Goal: Information Seeking & Learning: Learn about a topic

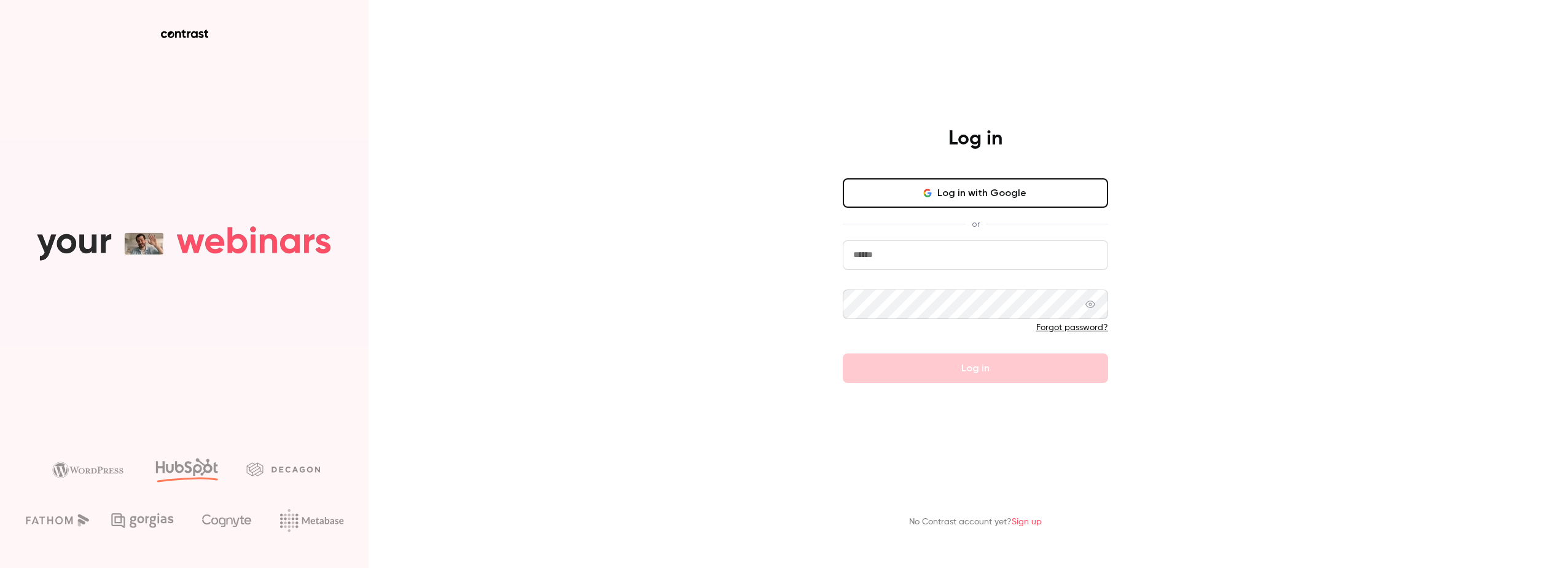
type input "**********"
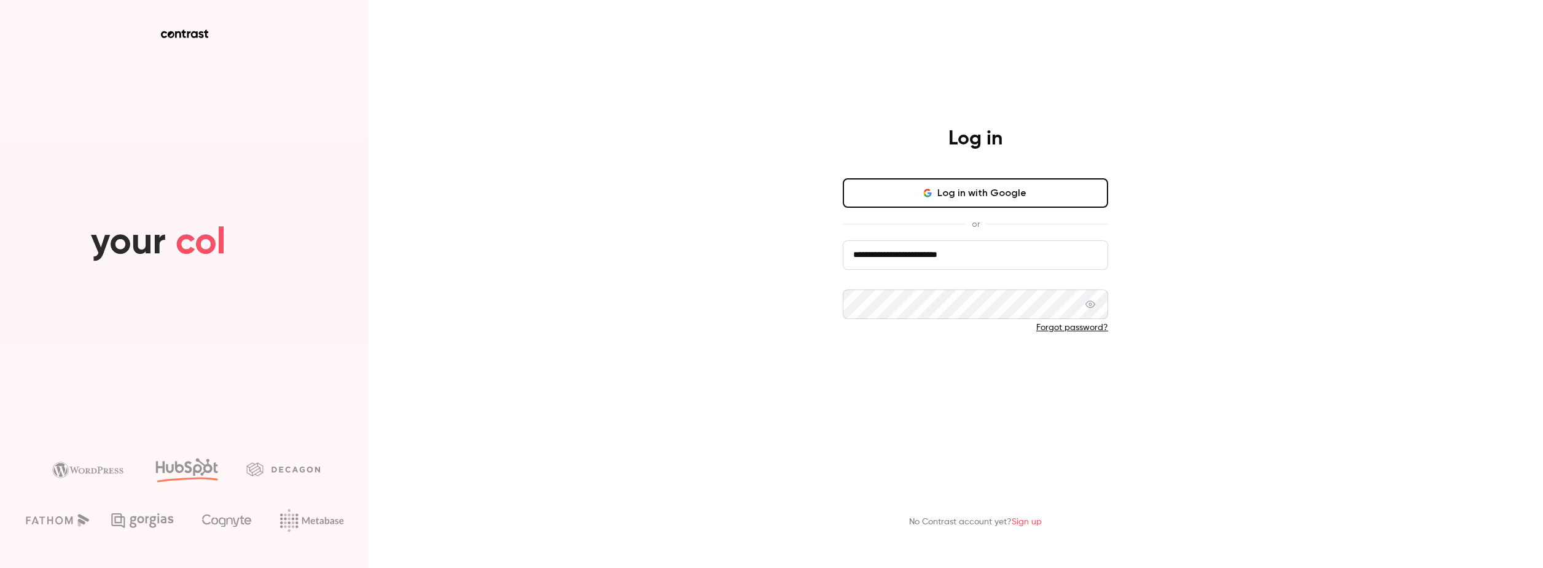
click at [910, 371] on button "Log in" at bounding box center [975, 367] width 265 height 29
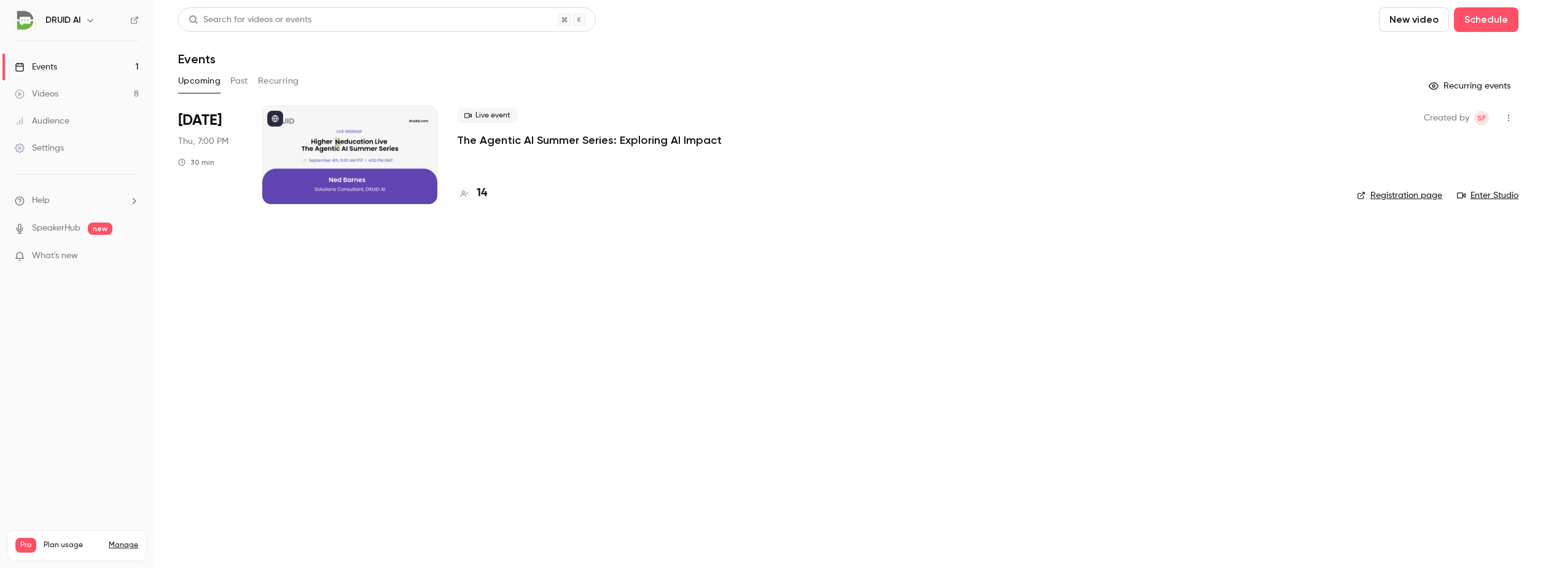
click at [233, 84] on button "Past" at bounding box center [239, 81] width 18 height 20
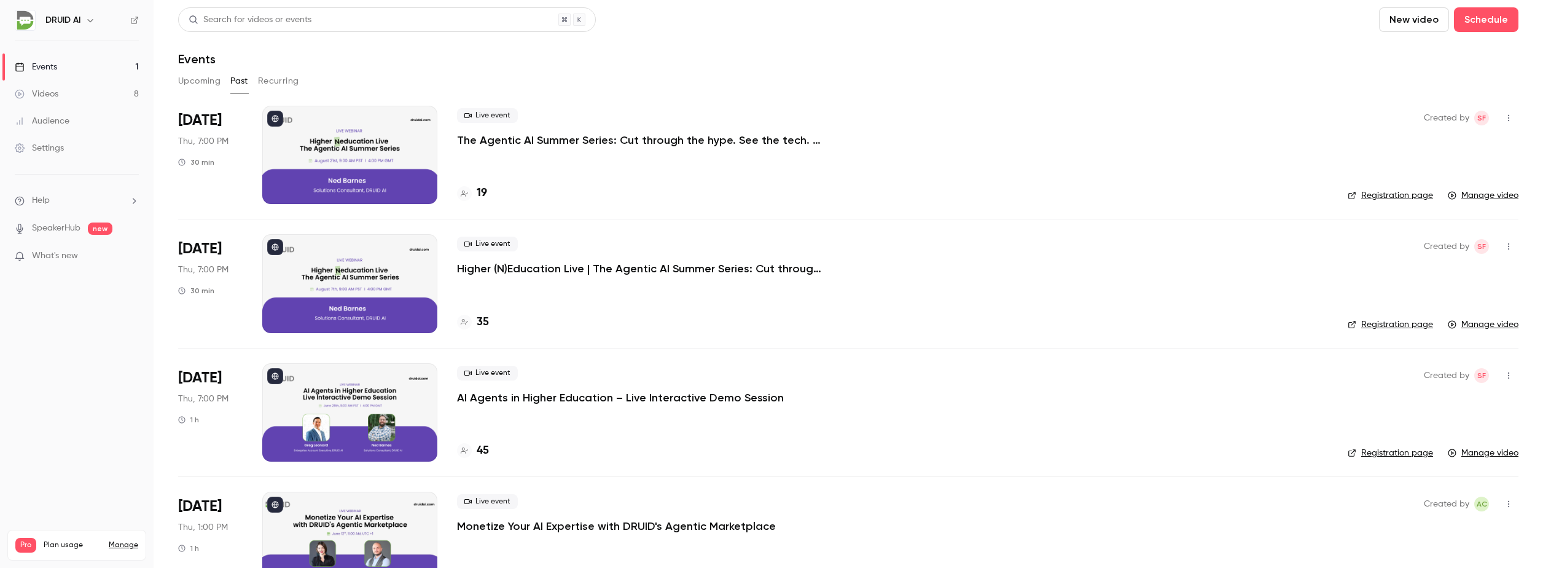
click at [327, 149] on div at bounding box center [349, 155] width 175 height 98
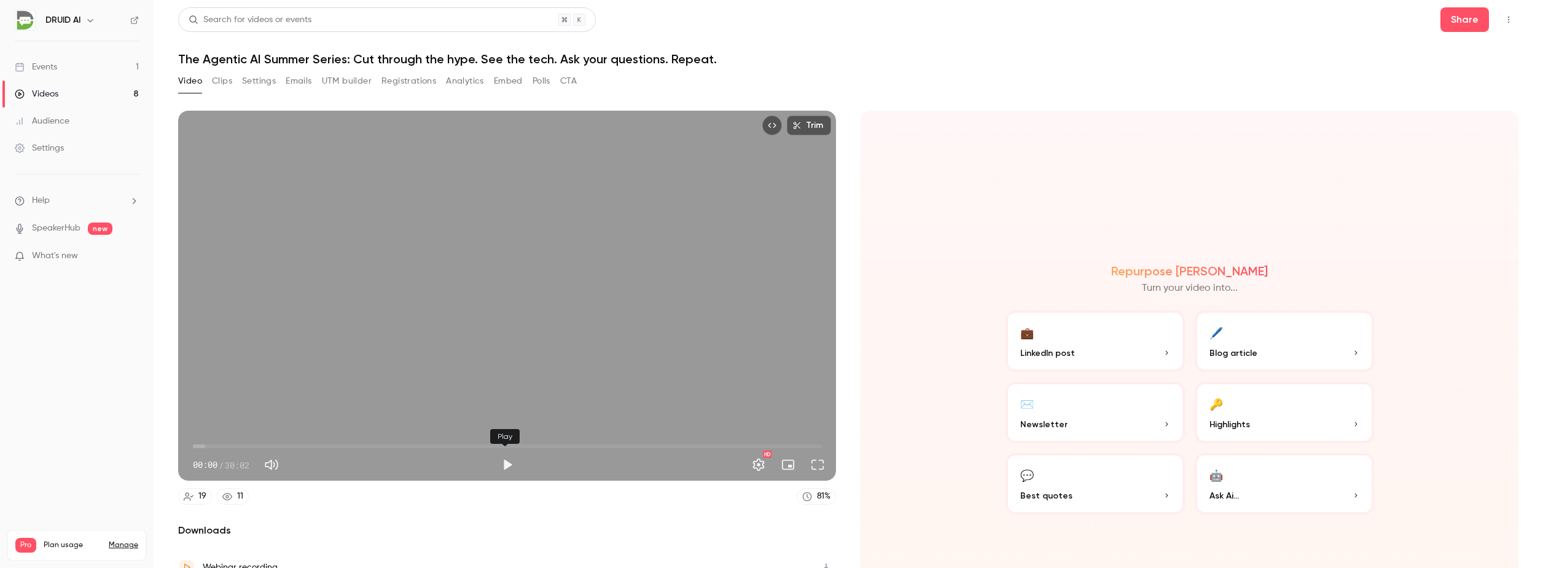
click at [504, 463] on button "Play" at bounding box center [507, 464] width 25 height 25
click at [219, 440] on span "01:16" at bounding box center [507, 446] width 628 height 20
type input "****"
click at [278, 467] on button "Mute" at bounding box center [271, 464] width 25 height 25
type input "*"
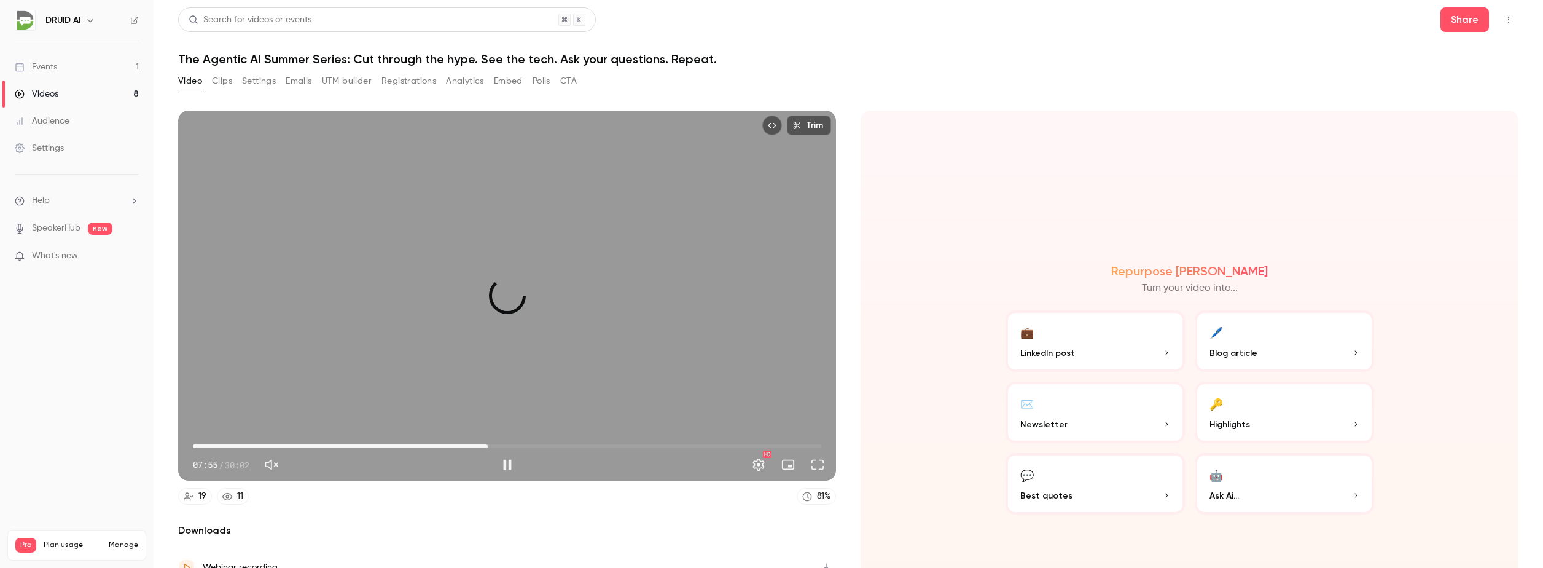
drag, startPoint x: 224, startPoint y: 444, endPoint x: 485, endPoint y: 429, distance: 262.1
click at [486, 444] on span "14:04" at bounding box center [488, 446] width 4 height 4
drag, startPoint x: 483, startPoint y: 438, endPoint x: 608, endPoint y: 438, distance: 124.1
click at [608, 444] on span "19:56" at bounding box center [610, 446] width 4 height 4
drag, startPoint x: 608, startPoint y: 438, endPoint x: 653, endPoint y: 439, distance: 45.5
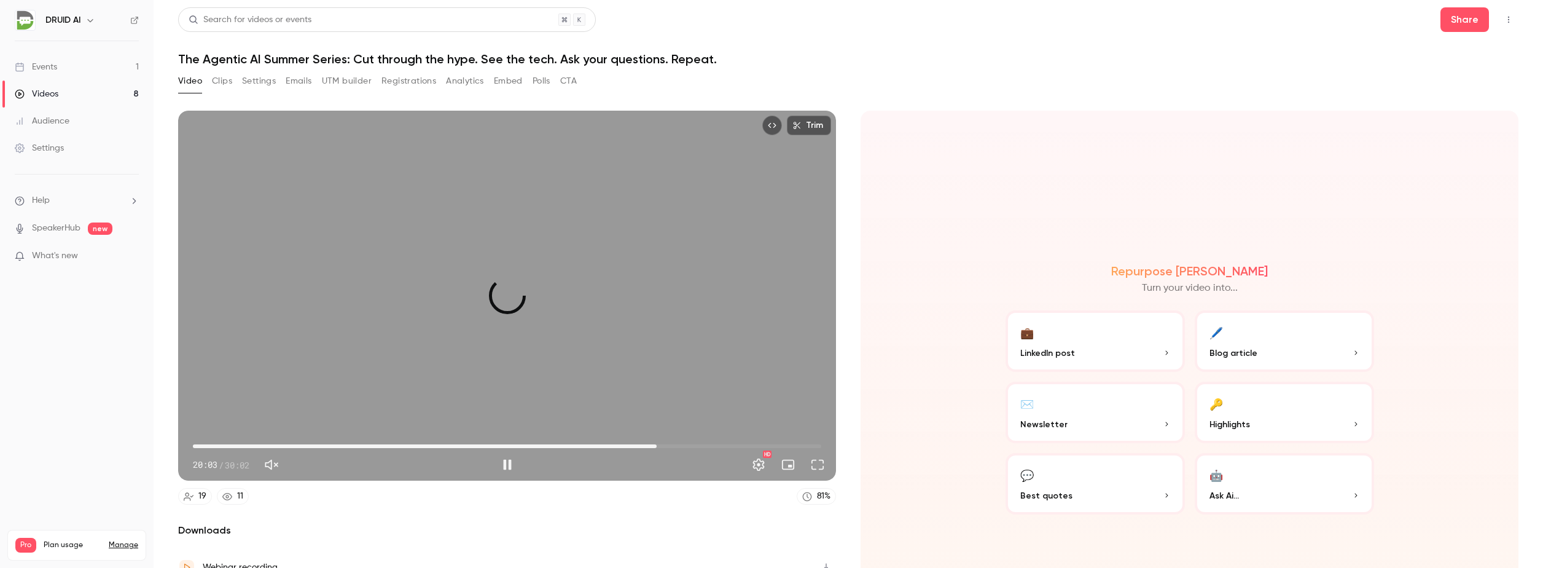
click at [655, 444] on span "22:09" at bounding box center [657, 446] width 4 height 4
drag, startPoint x: 653, startPoint y: 439, endPoint x: 692, endPoint y: 438, distance: 38.7
click at [694, 444] on span "24:01" at bounding box center [696, 446] width 4 height 4
drag, startPoint x: 692, startPoint y: 438, endPoint x: 734, endPoint y: 440, distance: 42.4
click at [736, 444] on span "26:03" at bounding box center [738, 446] width 4 height 4
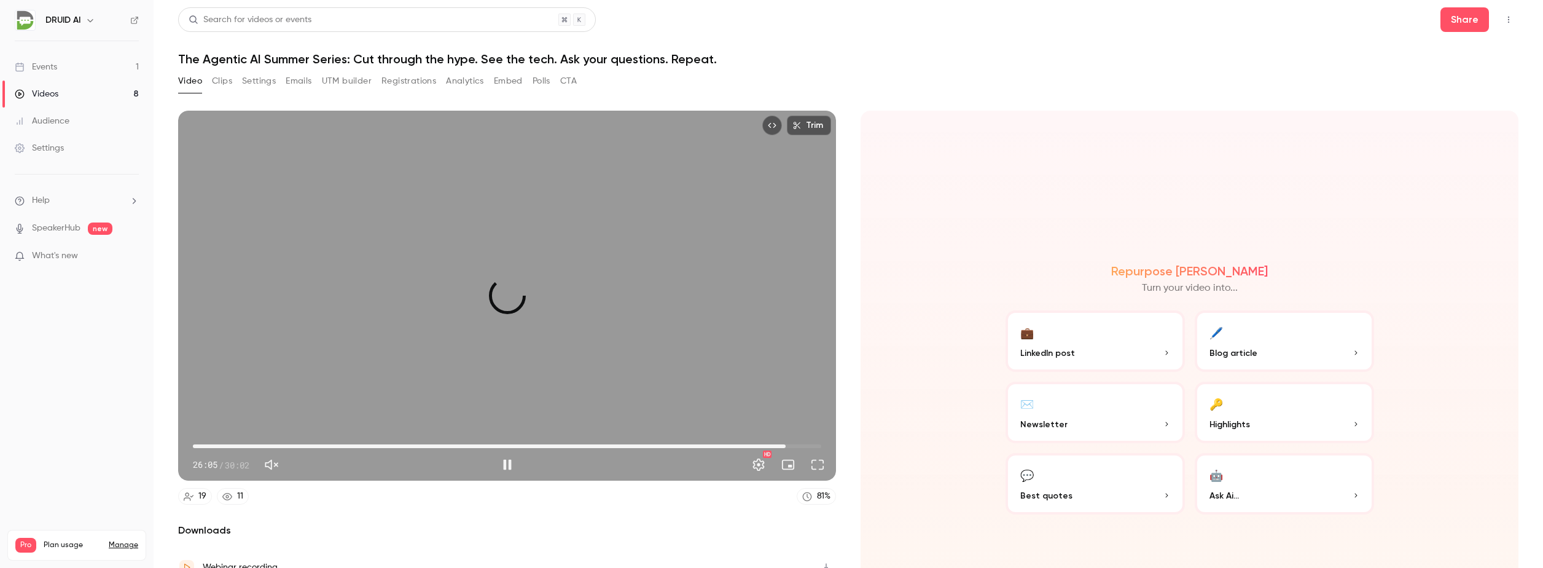
drag, startPoint x: 733, startPoint y: 441, endPoint x: 783, endPoint y: 444, distance: 49.8
click at [784, 444] on span "28:20" at bounding box center [786, 446] width 4 height 4
drag, startPoint x: 788, startPoint y: 442, endPoint x: 799, endPoint y: 444, distance: 11.7
click at [802, 444] on span "29:12" at bounding box center [804, 446] width 4 height 4
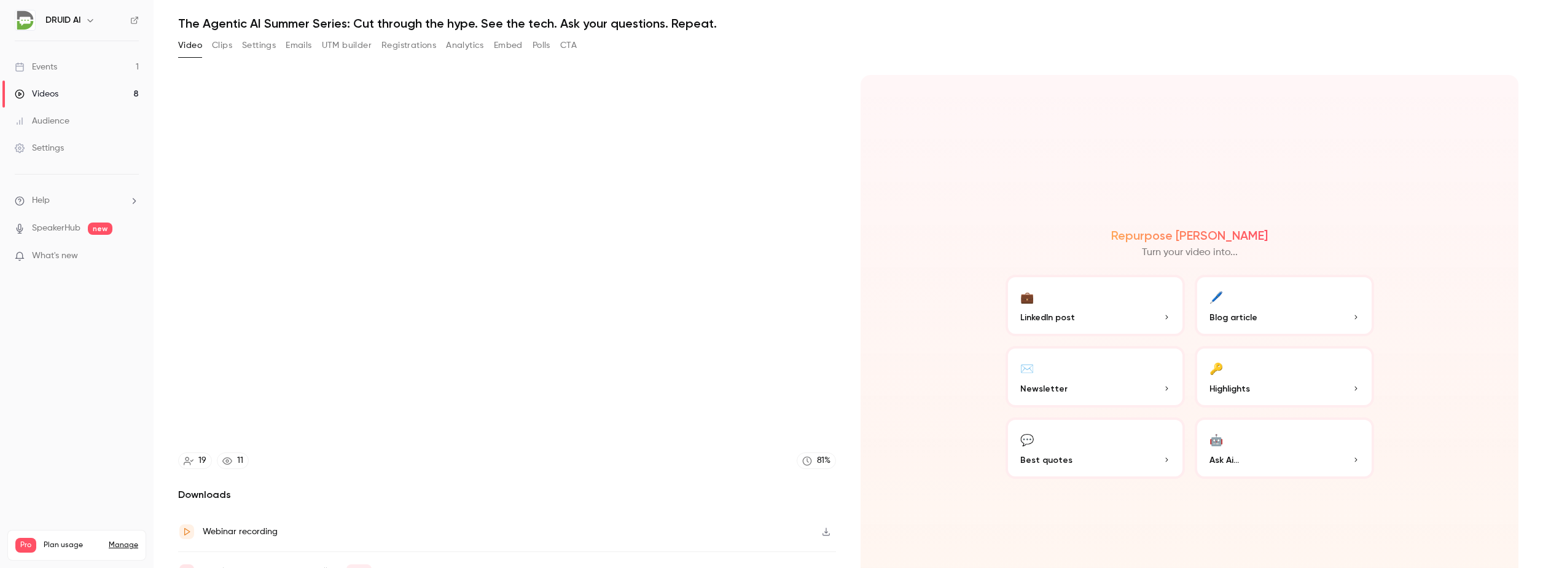
scroll to position [96, 0]
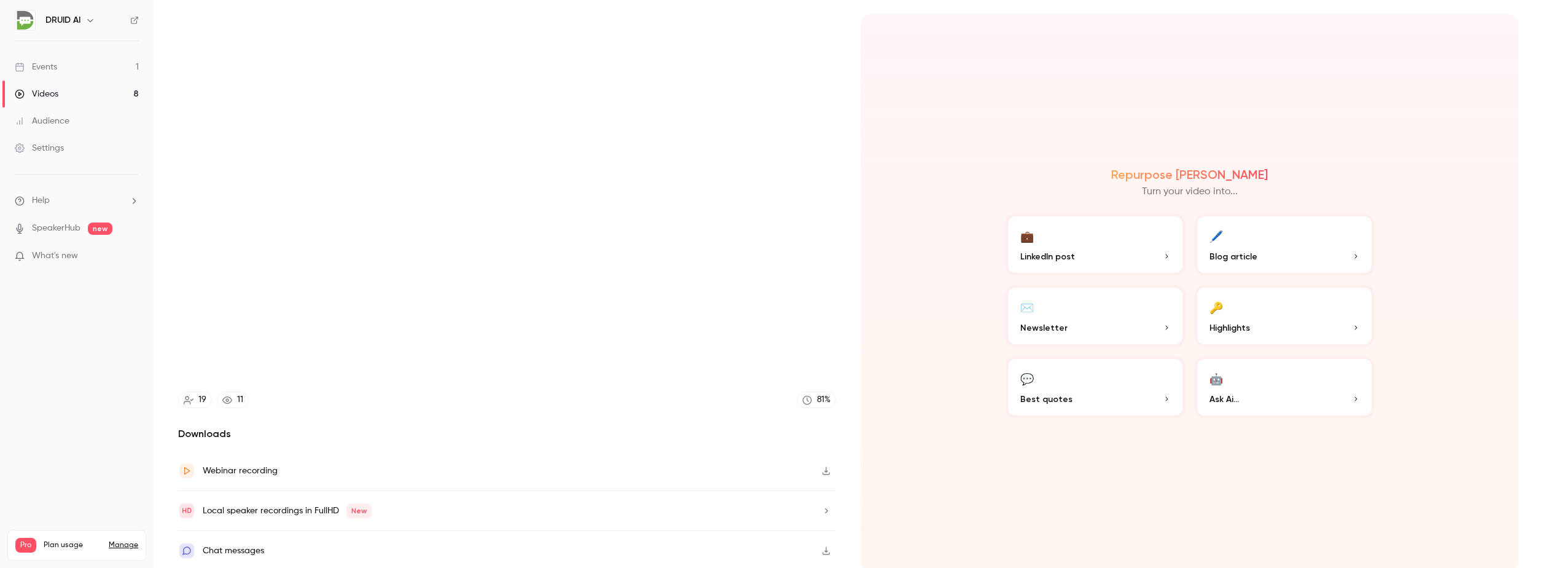
click at [233, 545] on div "Chat messages" at bounding box center [233, 550] width 61 height 15
click at [248, 428] on h2 "Downloads" at bounding box center [507, 433] width 658 height 15
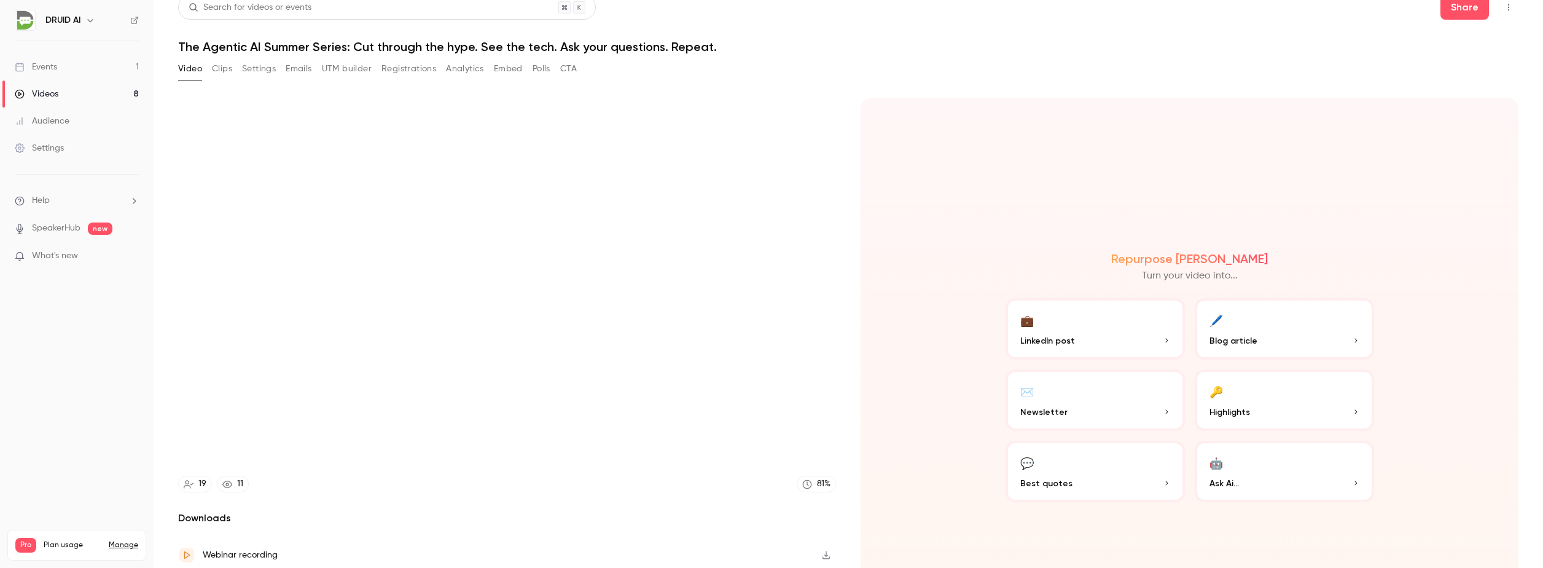
scroll to position [0, 0]
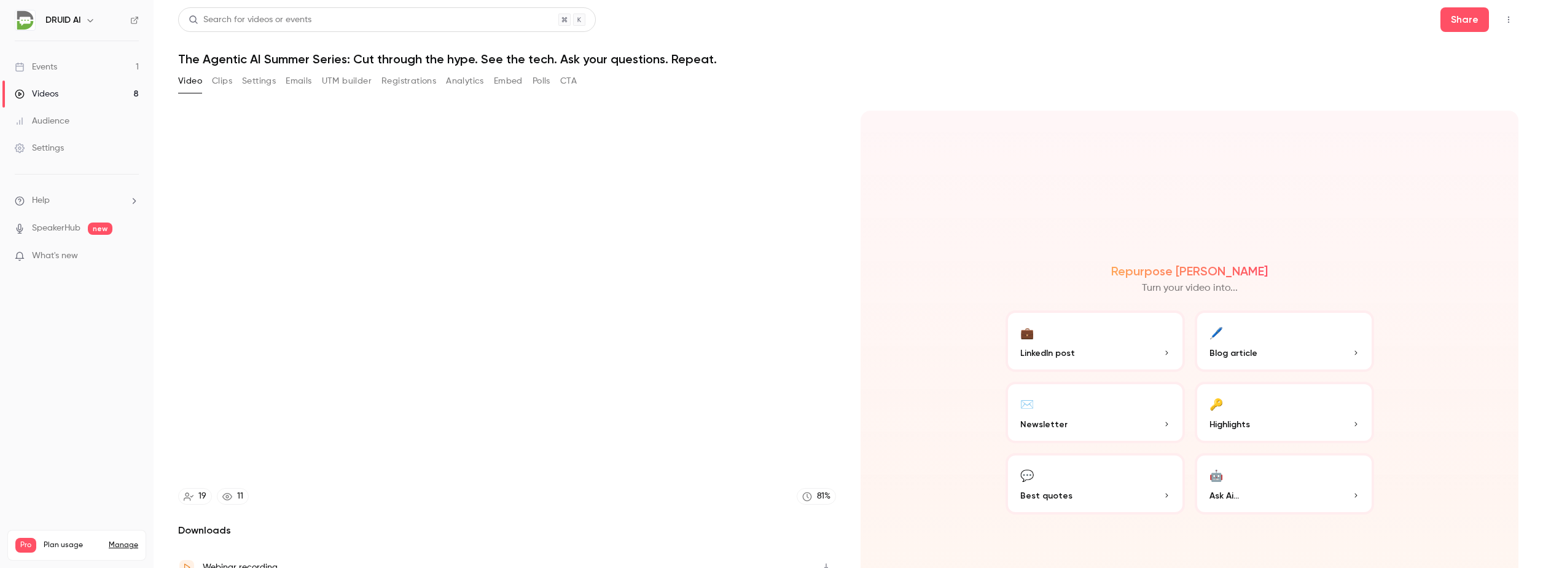
type input "******"
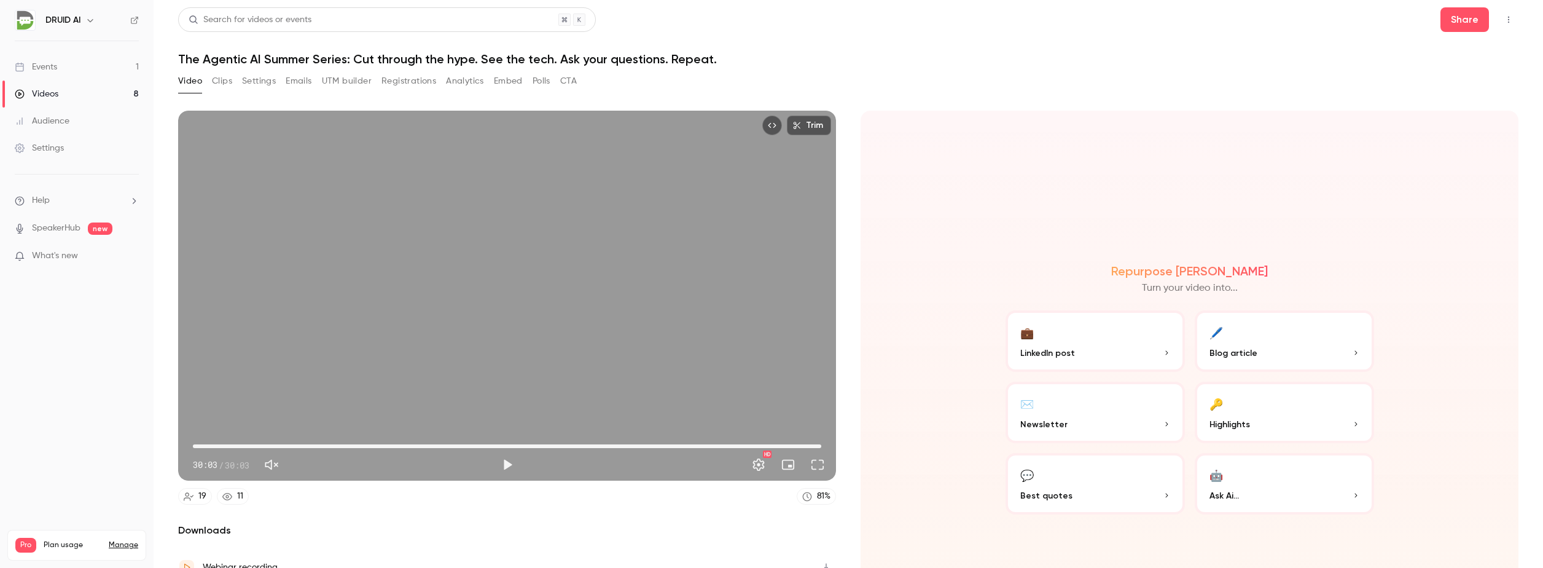
click at [545, 76] on button "Polls" at bounding box center [542, 81] width 18 height 20
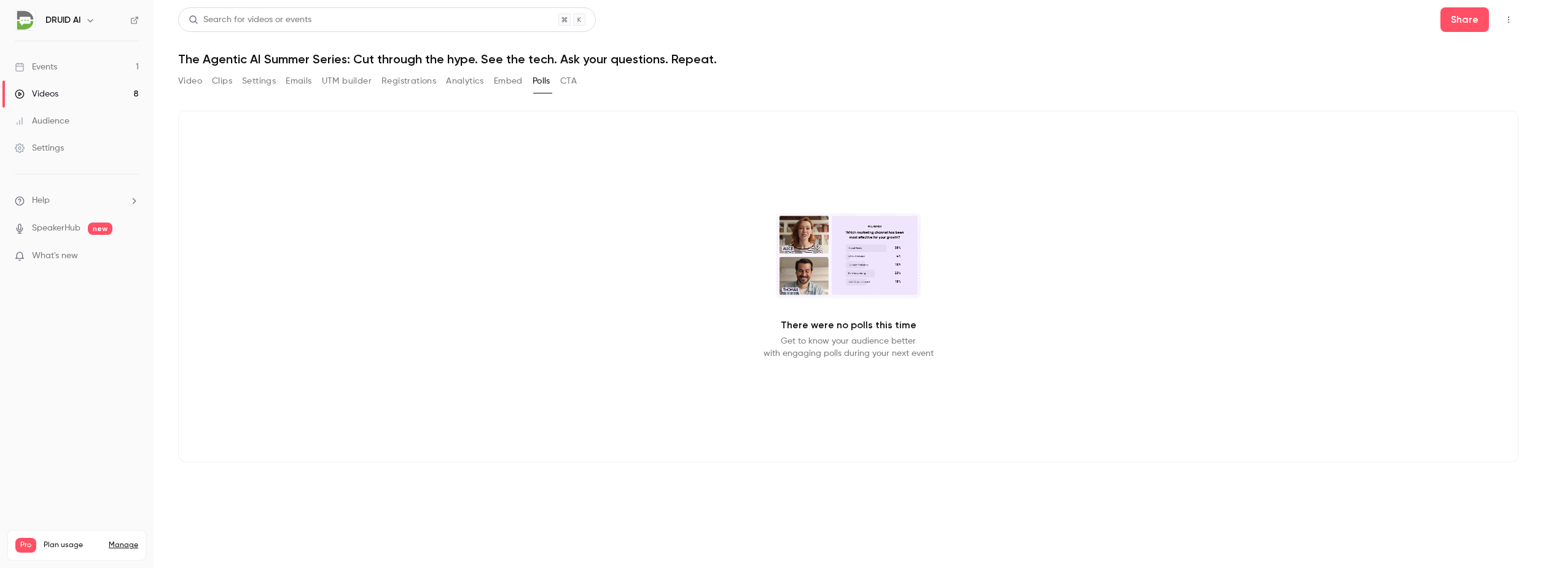
click at [453, 82] on button "Analytics" at bounding box center [465, 81] width 38 height 20
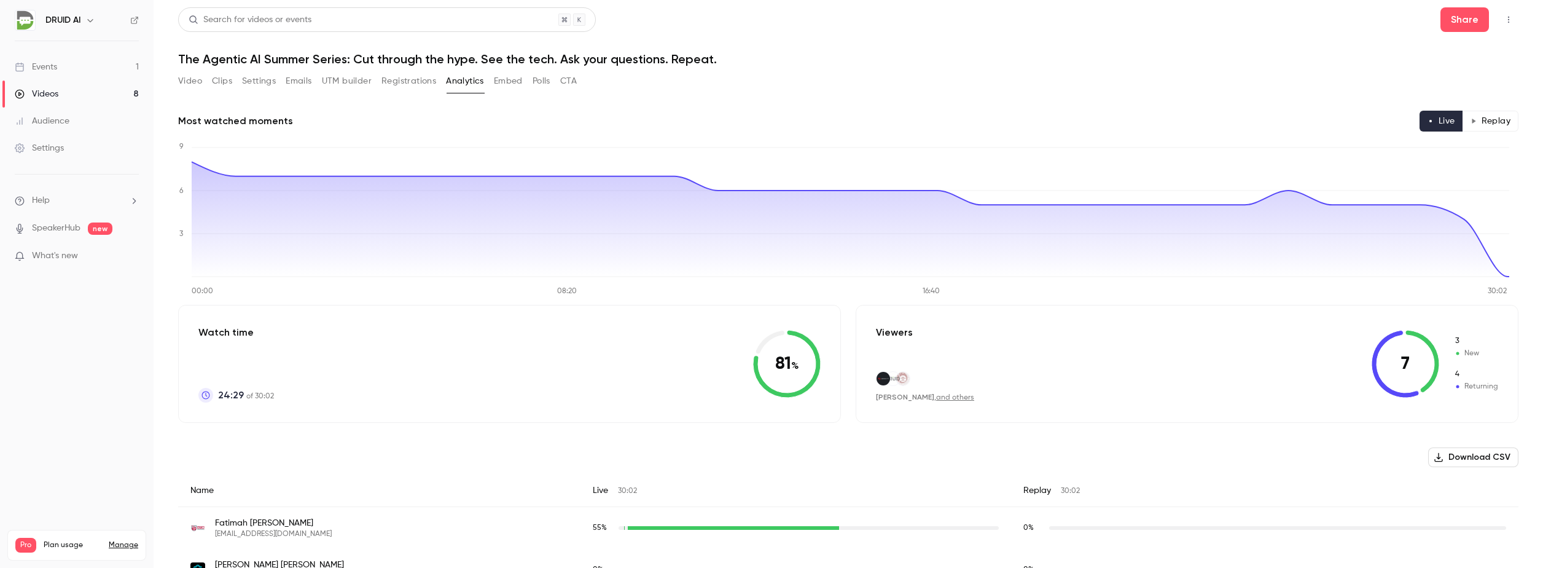
click at [404, 76] on button "Registrations" at bounding box center [408, 81] width 55 height 20
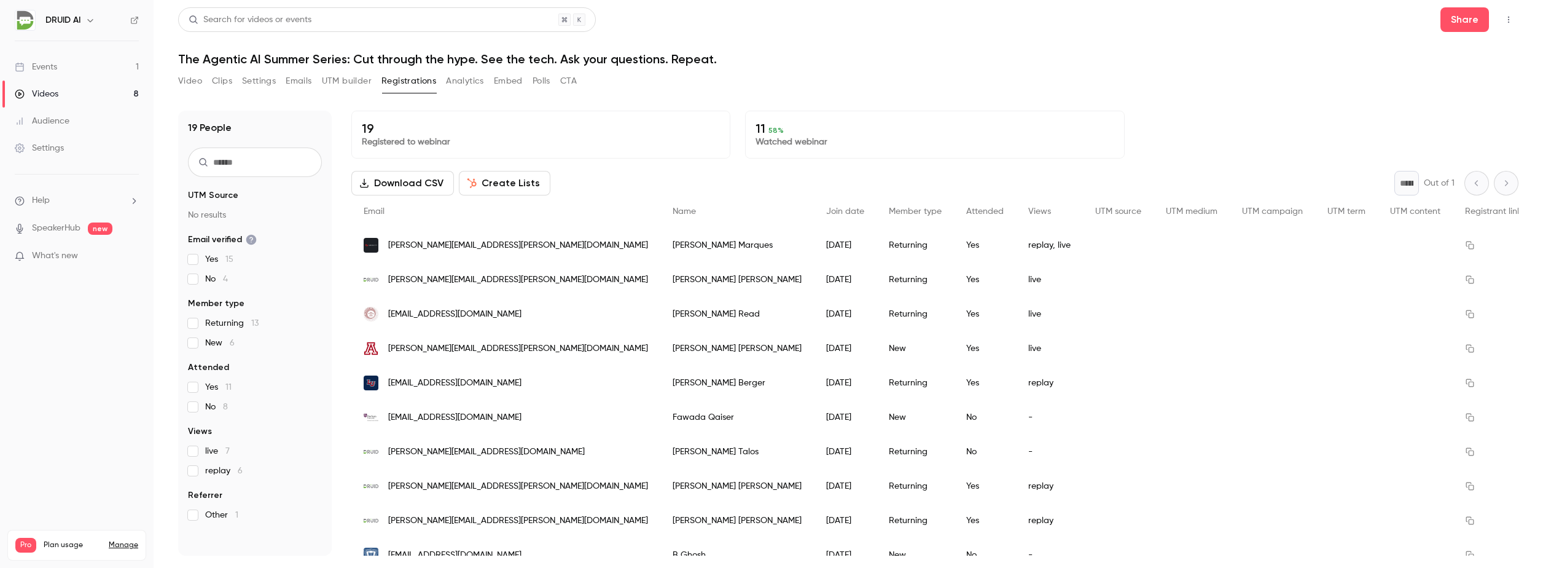
click at [298, 76] on button "Emails" at bounding box center [299, 81] width 26 height 20
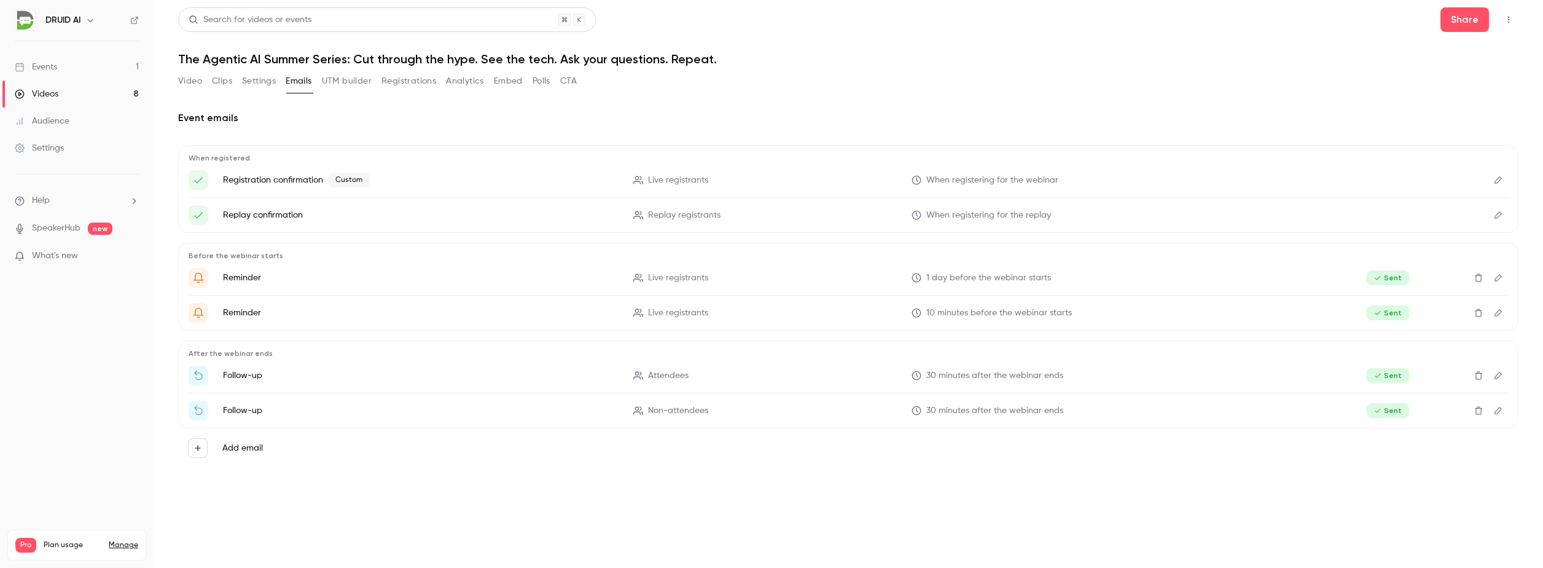
click at [253, 83] on button "Settings" at bounding box center [259, 81] width 34 height 20
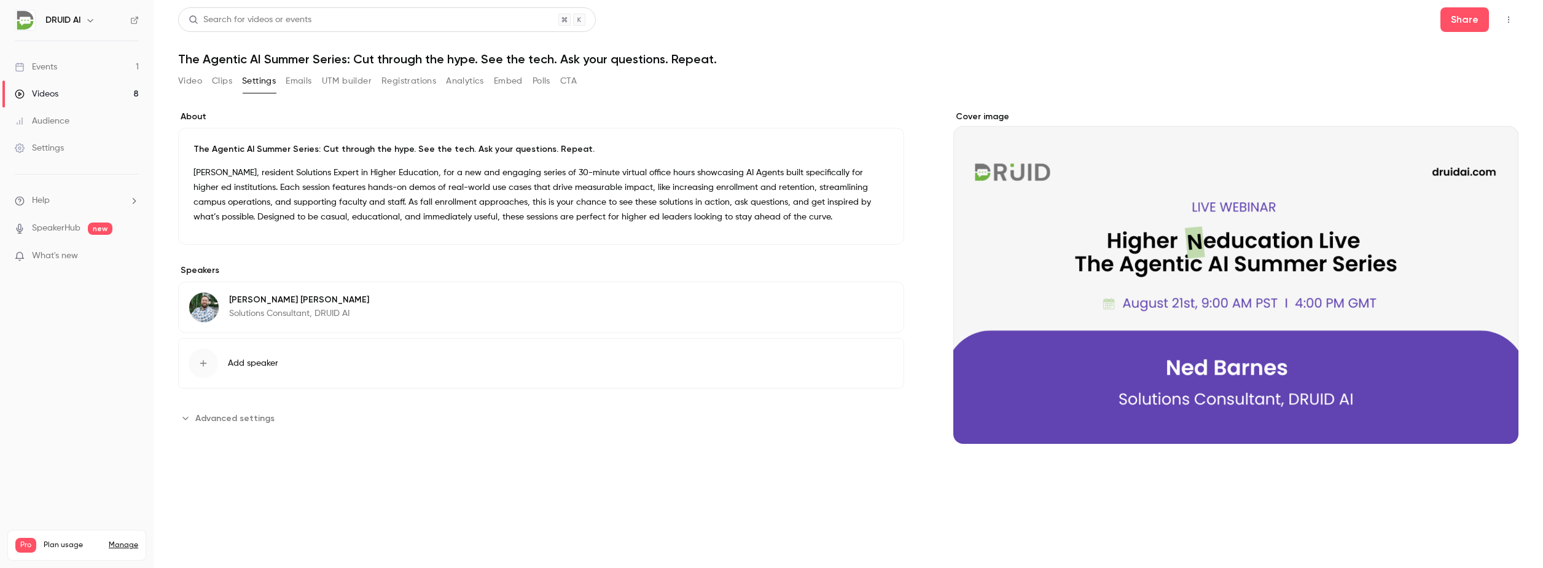
click at [219, 80] on button "Clips" at bounding box center [222, 81] width 20 height 20
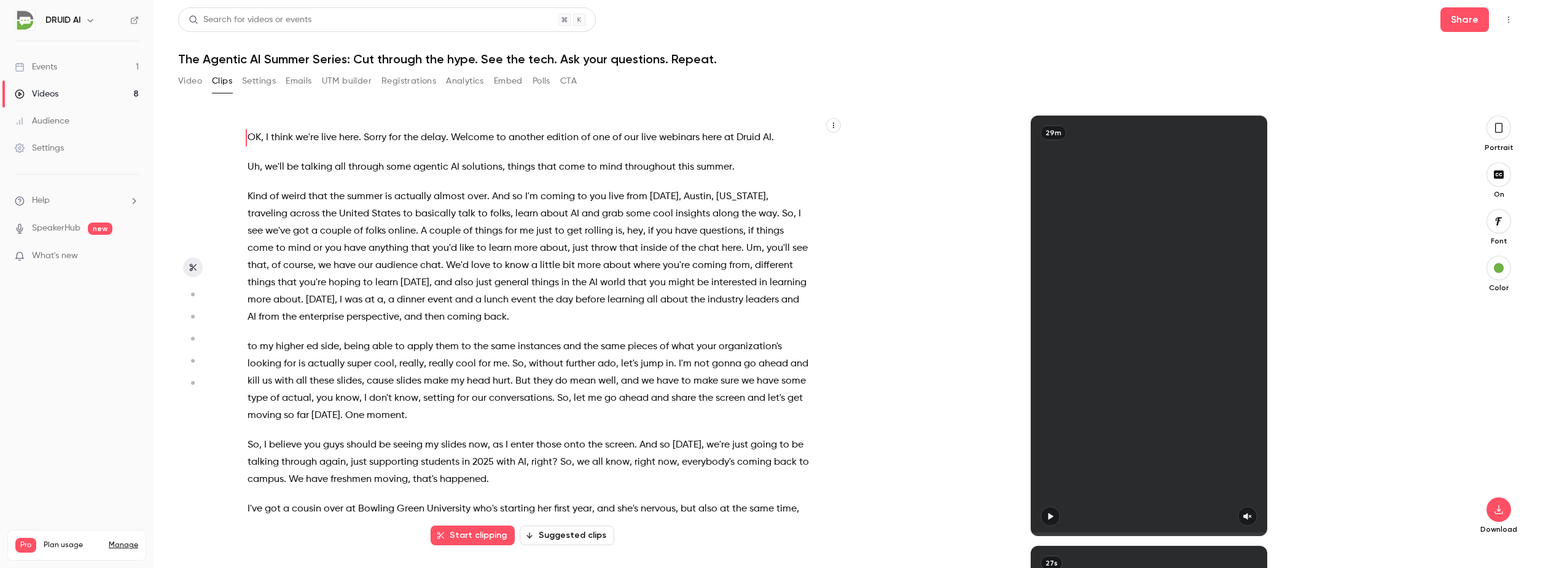
click at [190, 78] on button "Video" at bounding box center [190, 81] width 24 height 20
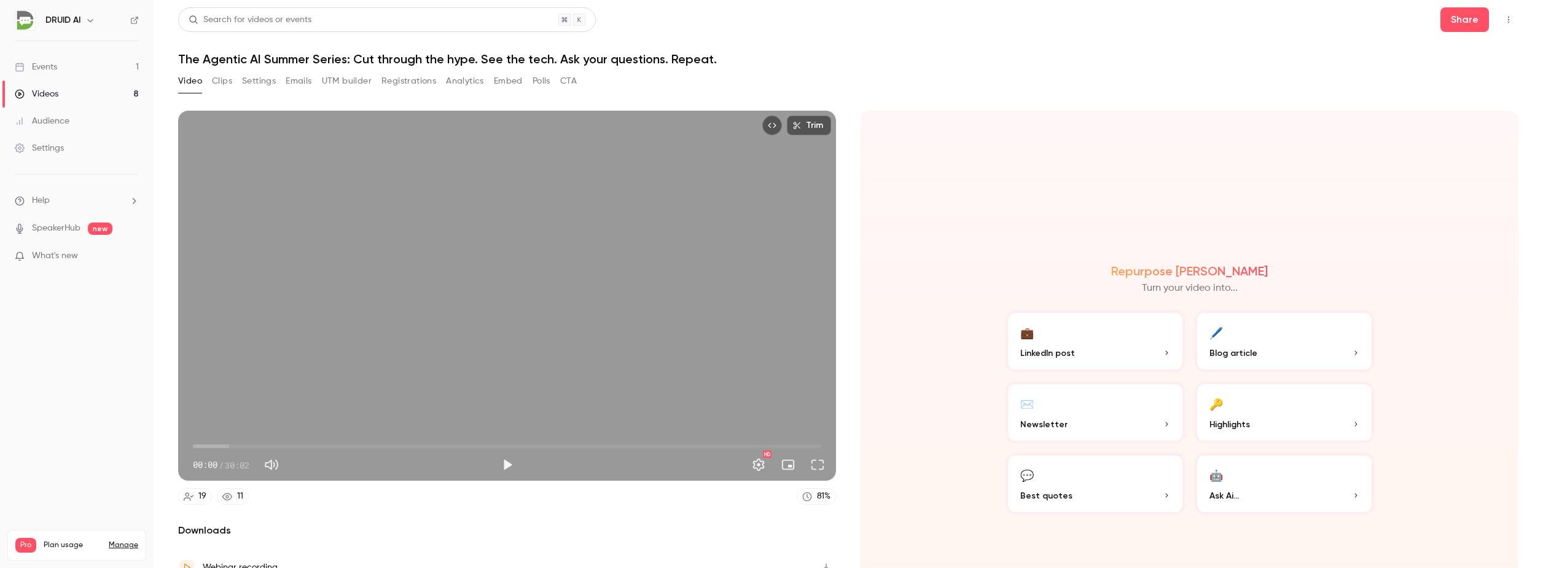
click at [563, 79] on button "CTA" at bounding box center [568, 81] width 17 height 20
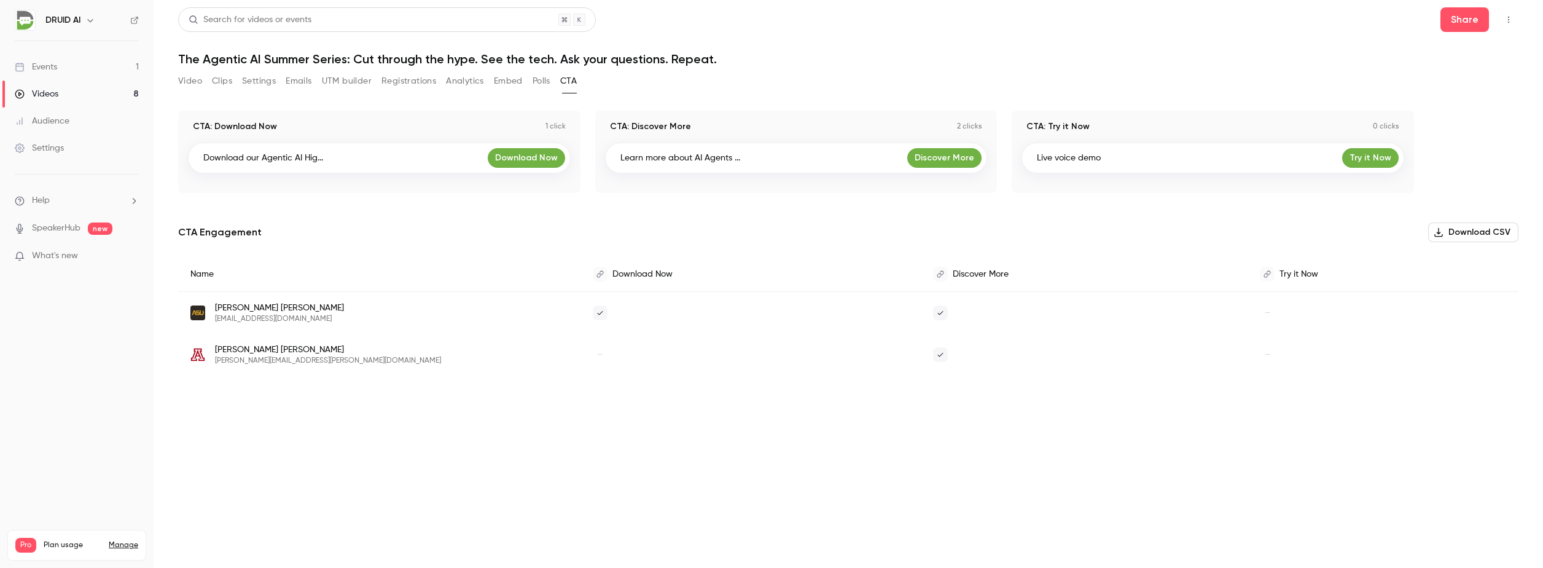
click at [638, 410] on section "Video Clips Settings Emails UTM builder Registrations Analytics Embed Polls CTA…" at bounding box center [848, 315] width 1340 height 489
drag, startPoint x: 206, startPoint y: 158, endPoint x: 340, endPoint y: 146, distance: 134.4
click at [313, 146] on div "Download our Agentic AI Hig... Download Now" at bounding box center [379, 158] width 383 height 31
drag, startPoint x: 340, startPoint y: 146, endPoint x: 204, endPoint y: 155, distance: 136.7
click at [204, 155] on div "Download our Agentic AI Hig... Download Now" at bounding box center [379, 158] width 383 height 31
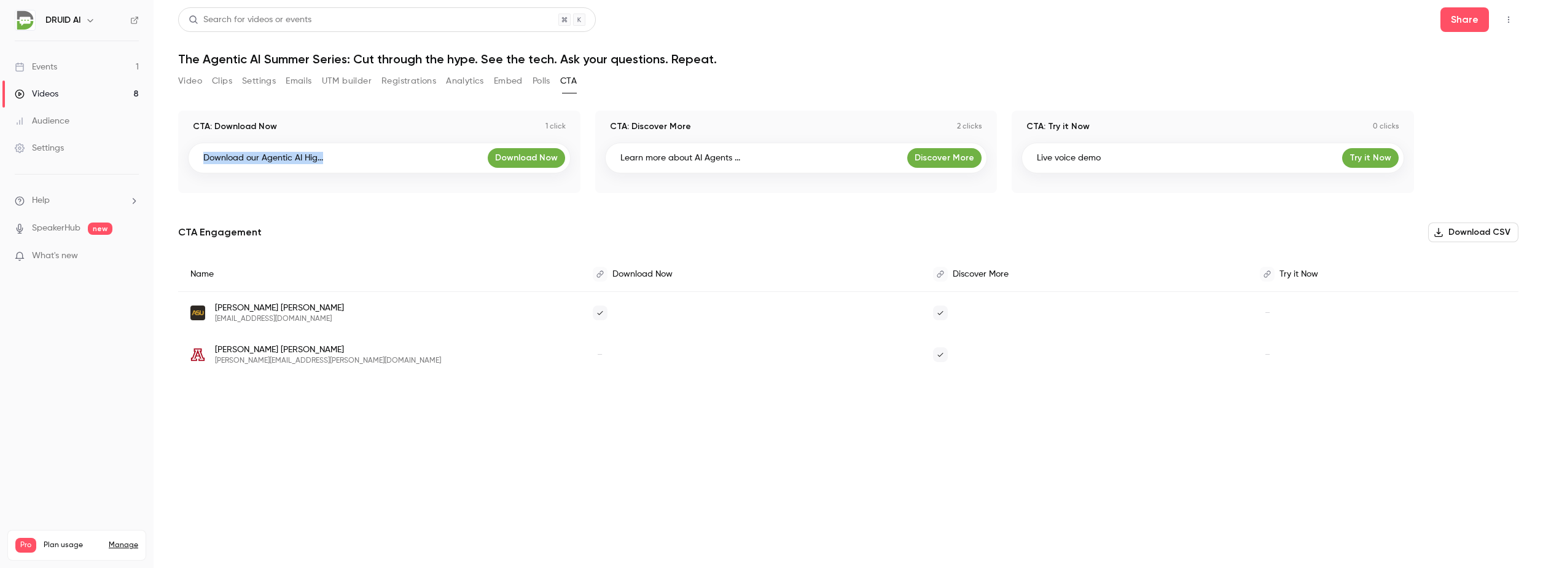
drag, startPoint x: 204, startPoint y: 155, endPoint x: 279, endPoint y: 157, distance: 75.0
click at [279, 157] on p "Download our Agentic AI Hig..." at bounding box center [263, 158] width 120 height 12
drag, startPoint x: 320, startPoint y: 160, endPoint x: 208, endPoint y: 160, distance: 111.8
click at [208, 160] on p "Download our Agentic AI Hig..." at bounding box center [263, 158] width 120 height 12
click at [45, 66] on div "Events" at bounding box center [36, 67] width 42 height 12
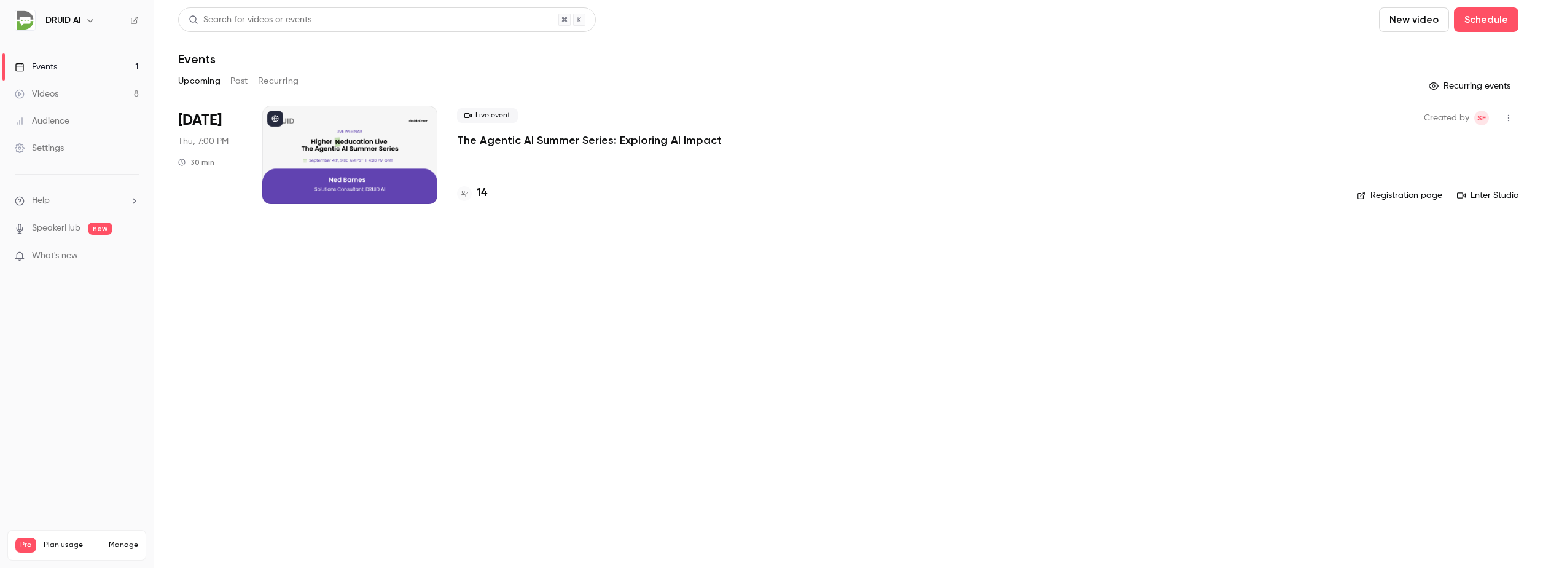
click at [1480, 190] on link "Enter Studio" at bounding box center [1487, 195] width 61 height 12
click at [239, 87] on button "Past" at bounding box center [239, 81] width 18 height 20
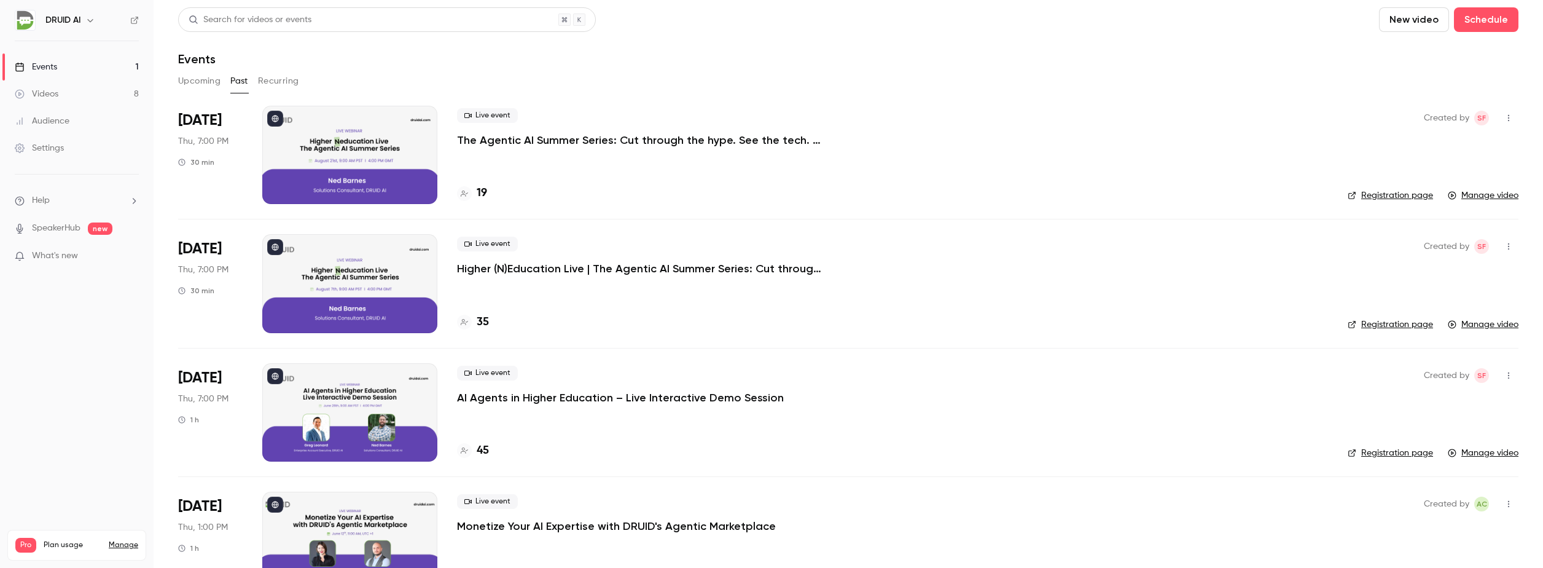
click at [384, 274] on div at bounding box center [349, 283] width 175 height 98
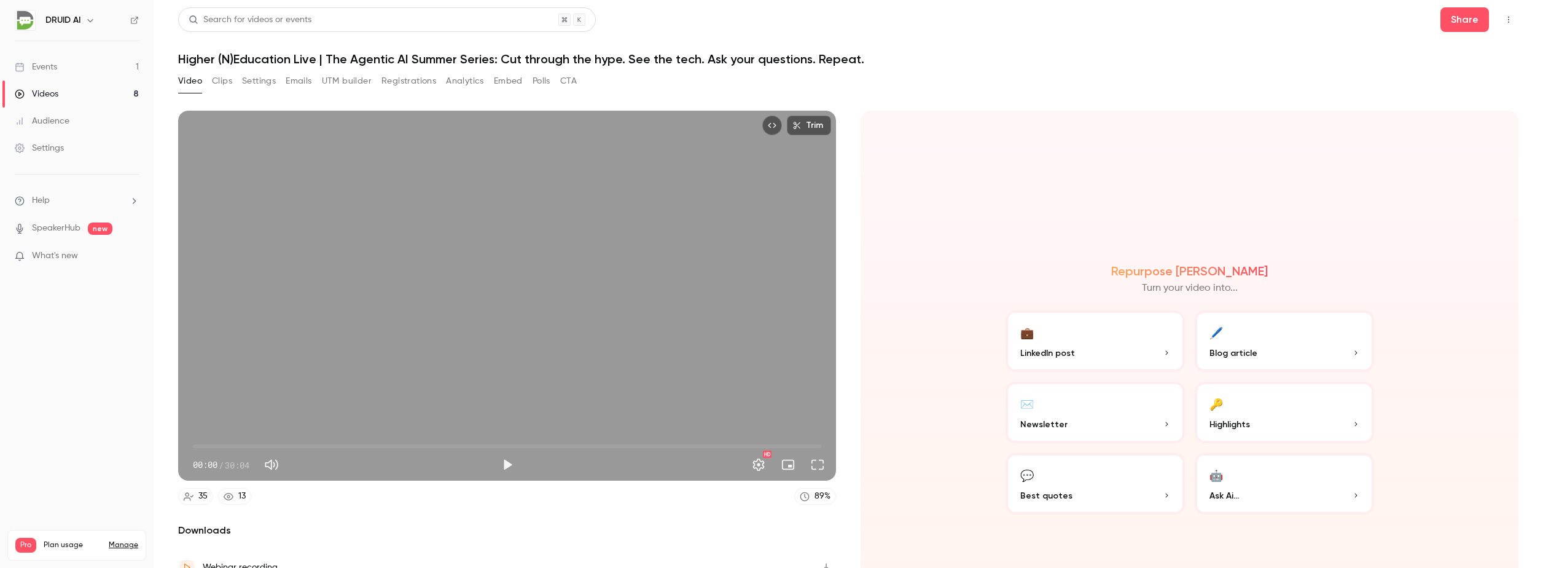
click at [566, 77] on button "CTA" at bounding box center [568, 81] width 17 height 20
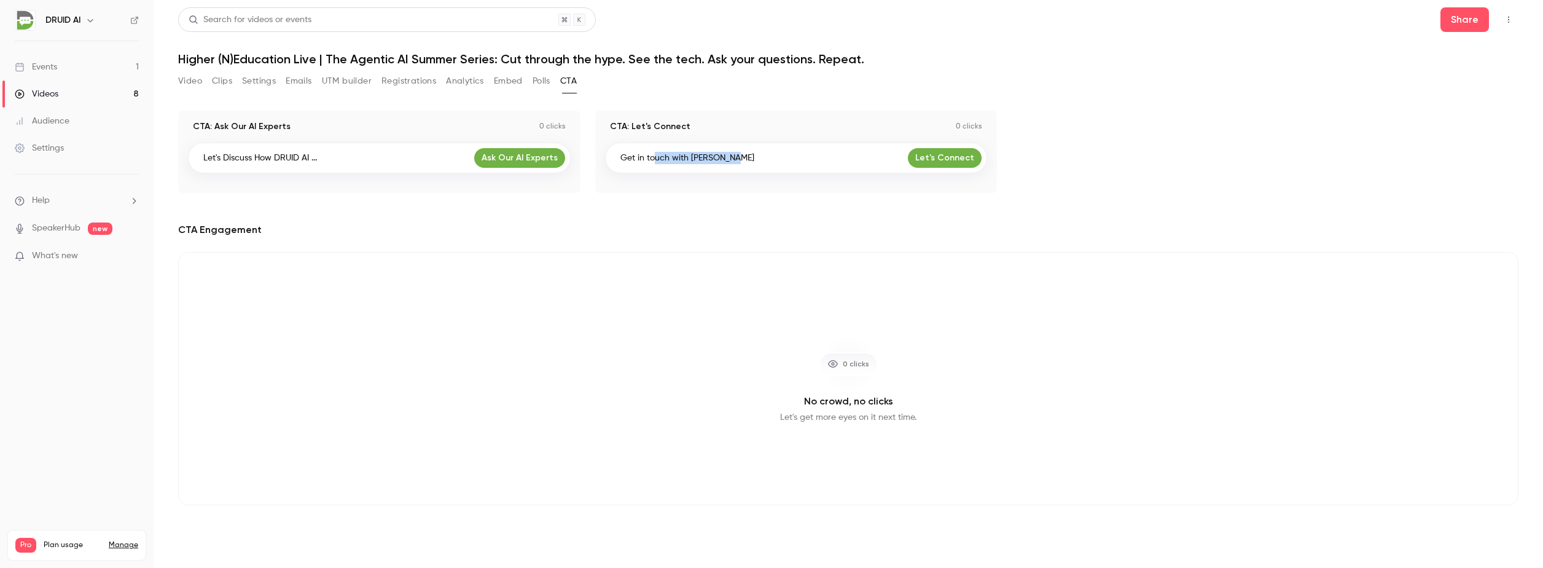
drag, startPoint x: 655, startPoint y: 159, endPoint x: 741, endPoint y: 156, distance: 85.4
click at [741, 156] on div "Get in touch with [PERSON_NAME] Let's Connect" at bounding box center [796, 158] width 383 height 31
drag, startPoint x: 205, startPoint y: 157, endPoint x: 342, endPoint y: 161, distance: 136.4
click at [342, 161] on div "Let's Discuss How DRUID AI ... Ask Our AI Experts" at bounding box center [379, 158] width 383 height 31
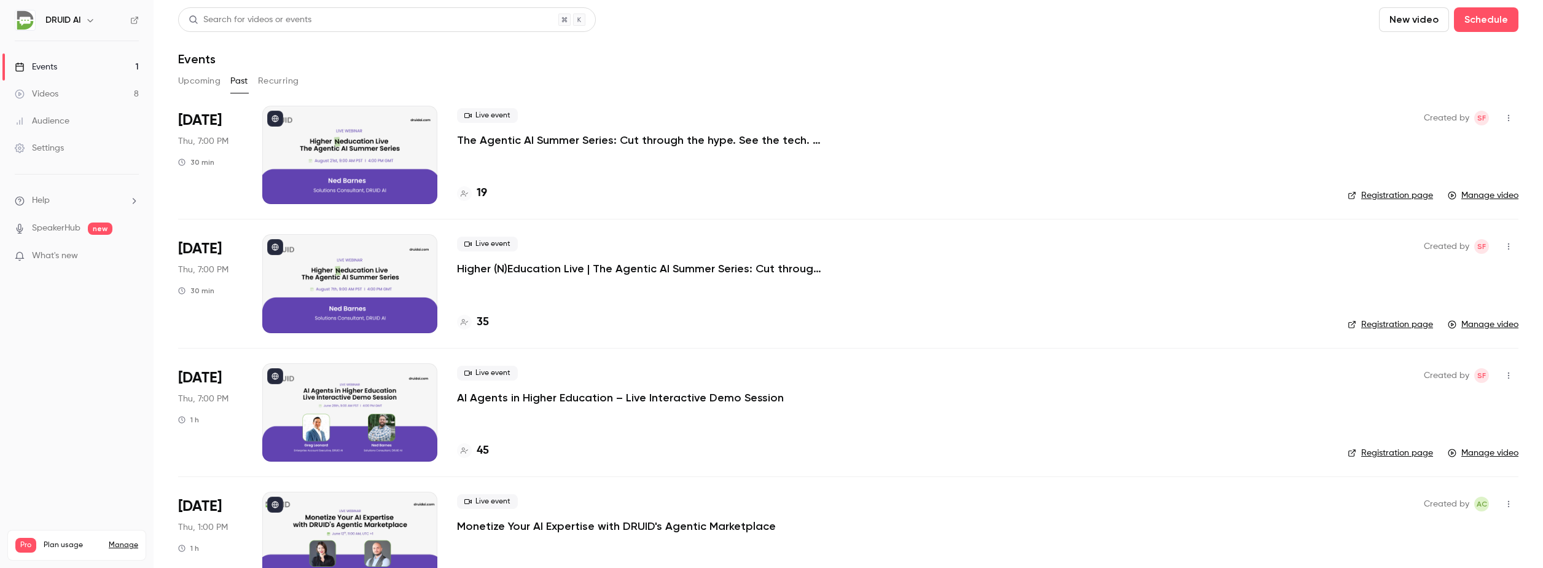
click at [338, 255] on div at bounding box center [349, 283] width 175 height 98
click at [329, 162] on div at bounding box center [349, 155] width 175 height 98
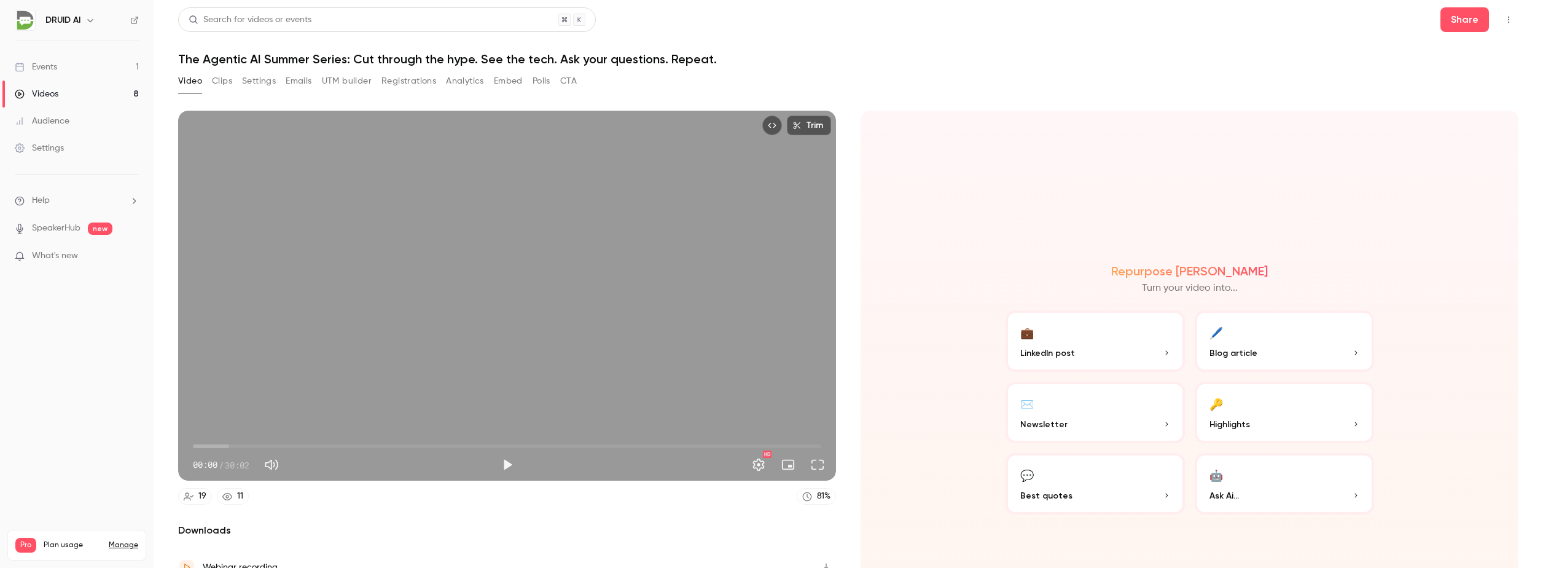
click at [569, 80] on button "CTA" at bounding box center [568, 81] width 17 height 20
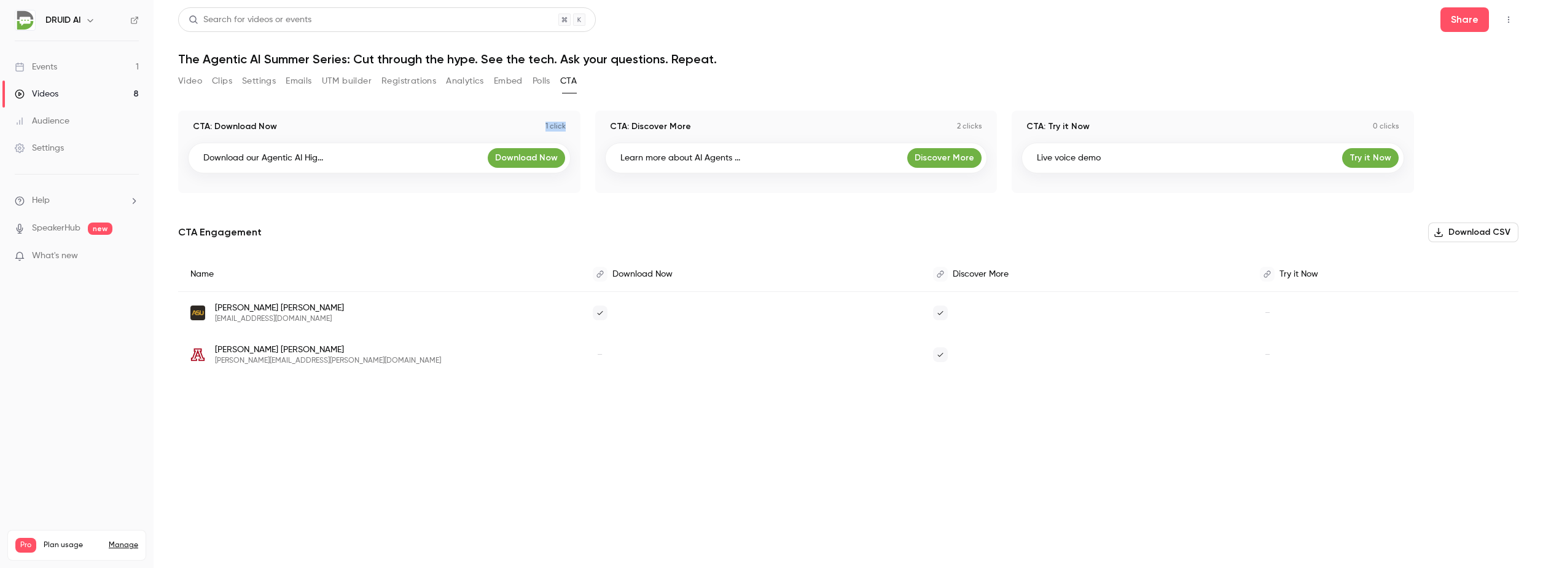
drag, startPoint x: 545, startPoint y: 128, endPoint x: 568, endPoint y: 129, distance: 22.1
click at [568, 129] on div "CTA: Download Now 1 click" at bounding box center [379, 126] width 383 height 12
click at [832, 132] on div "CTA: Discover More 2 clicks" at bounding box center [796, 126] width 383 height 12
click at [962, 126] on p "2 clicks" at bounding box center [969, 127] width 25 height 10
drag, startPoint x: 958, startPoint y: 125, endPoint x: 989, endPoint y: 125, distance: 30.7
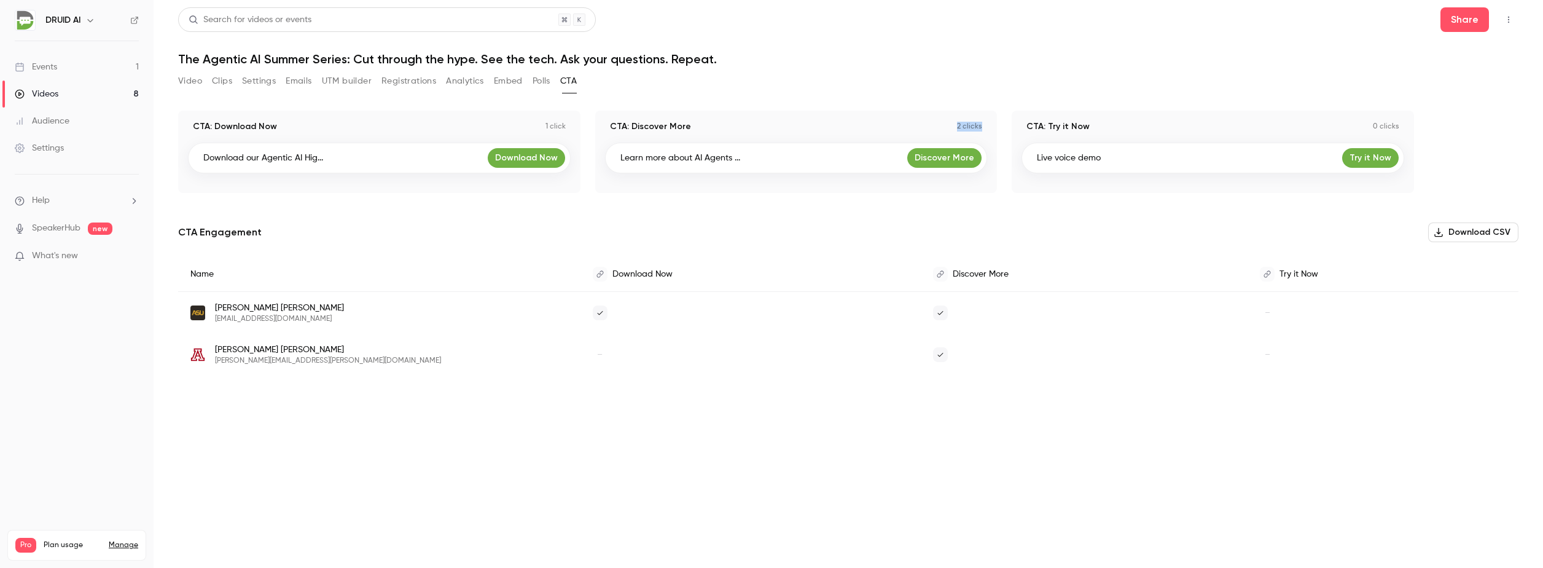
click at [989, 125] on div "CTA: Discover More 2 clicks Learn more about AI Agents ... Discover More" at bounding box center [796, 152] width 402 height 82
drag, startPoint x: 989, startPoint y: 125, endPoint x: 956, endPoint y: 126, distance: 33.2
click at [956, 126] on div "CTA: Discover More 2 clicks" at bounding box center [796, 126] width 383 height 12
click at [183, 76] on button "Video" at bounding box center [190, 81] width 24 height 20
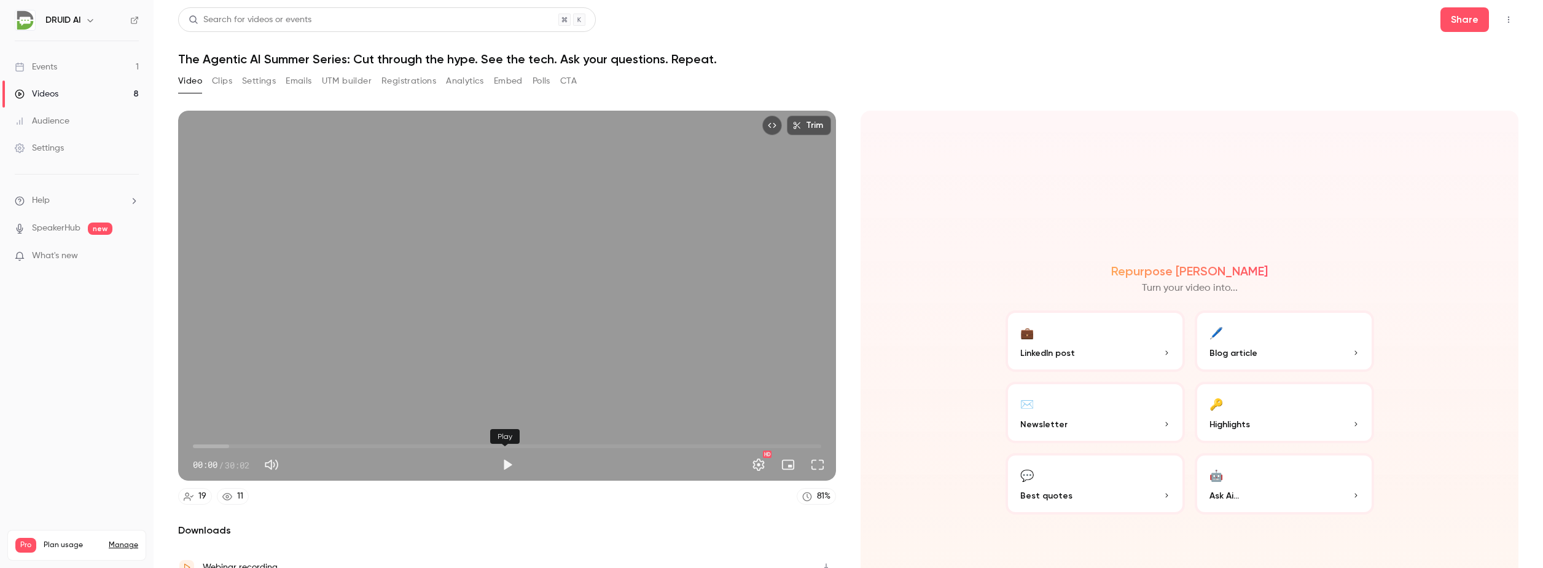
click at [499, 463] on button "Play" at bounding box center [507, 464] width 25 height 25
click at [501, 459] on button "Pause" at bounding box center [507, 464] width 25 height 25
drag, startPoint x: 194, startPoint y: 442, endPoint x: 135, endPoint y: 441, distance: 59.0
click at [135, 441] on div "DRUID AI Events 1 Videos 8 Audience Settings Help SpeakerHub new What's new Pro…" at bounding box center [771, 284] width 1543 height 568
click at [499, 506] on div "Trim 00:00 00:00 / 30:02 HD 19 11 81 % Downloads Webinar recording Local speake…" at bounding box center [507, 389] width 658 height 556
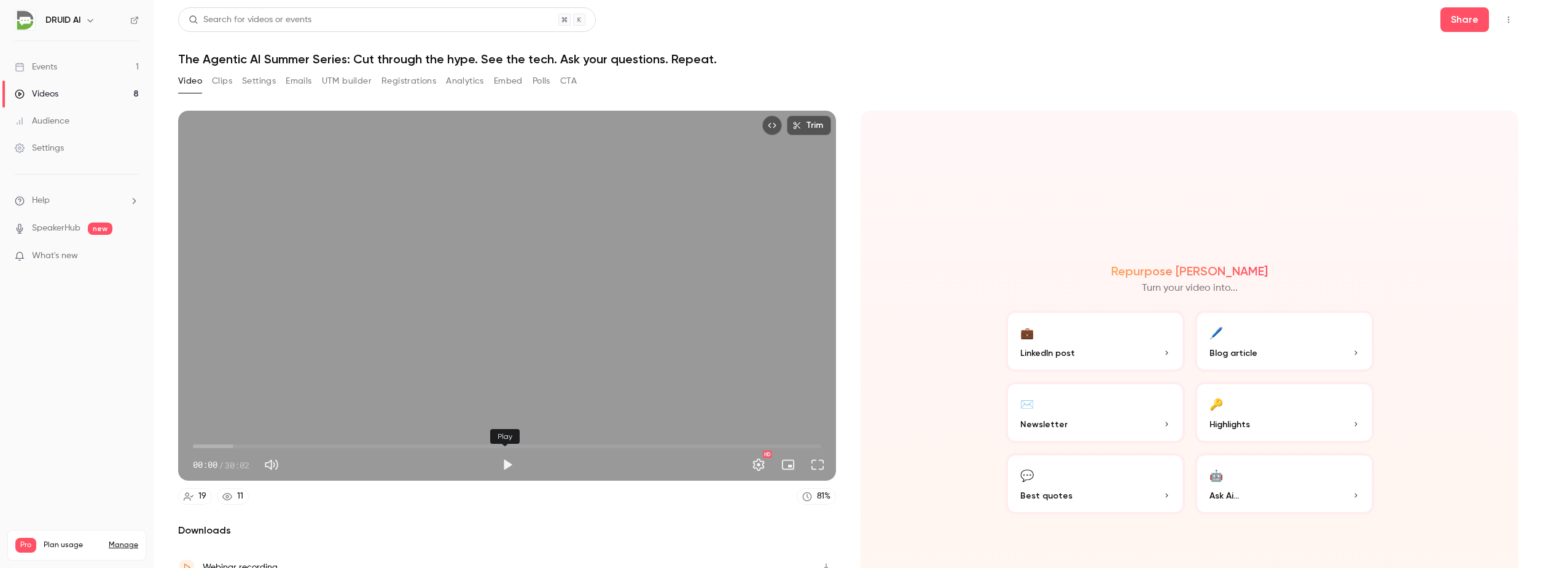
click at [506, 456] on button "Play" at bounding box center [507, 464] width 25 height 25
click at [506, 458] on button "Pause" at bounding box center [507, 464] width 25 height 25
type input "**"
click at [69, 69] on link "Events 1" at bounding box center [77, 66] width 154 height 27
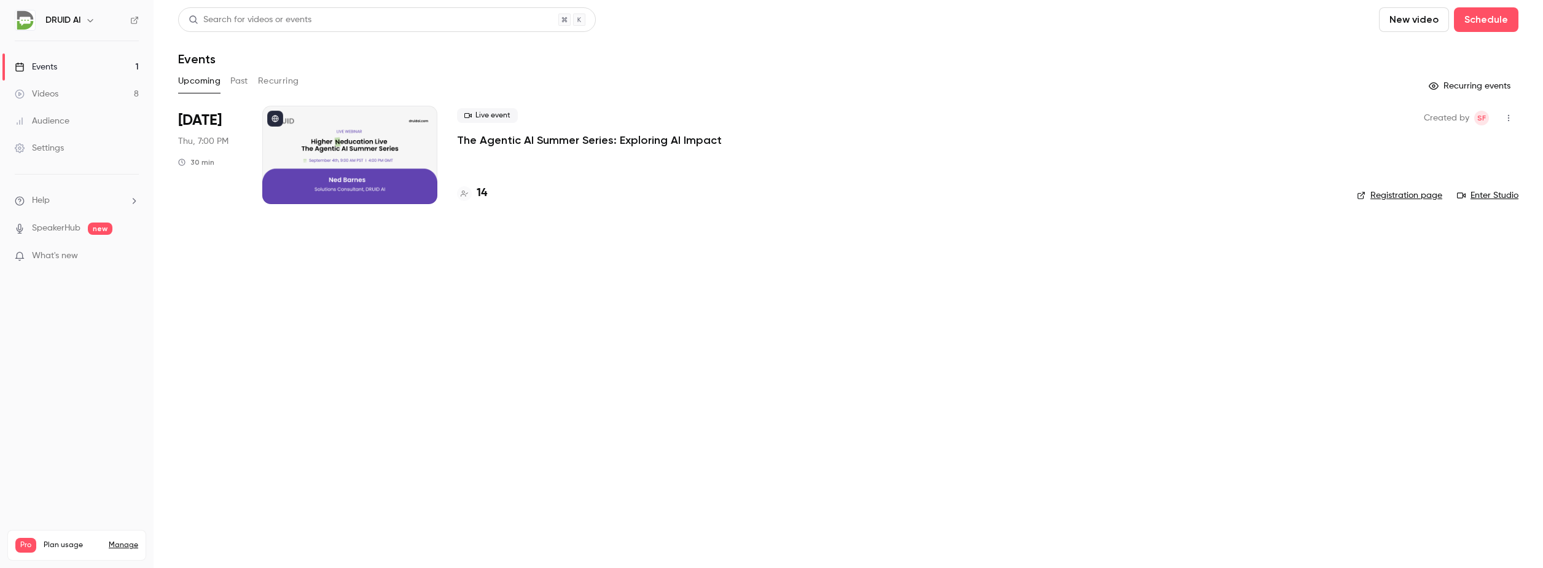
click at [241, 80] on button "Past" at bounding box center [239, 81] width 18 height 20
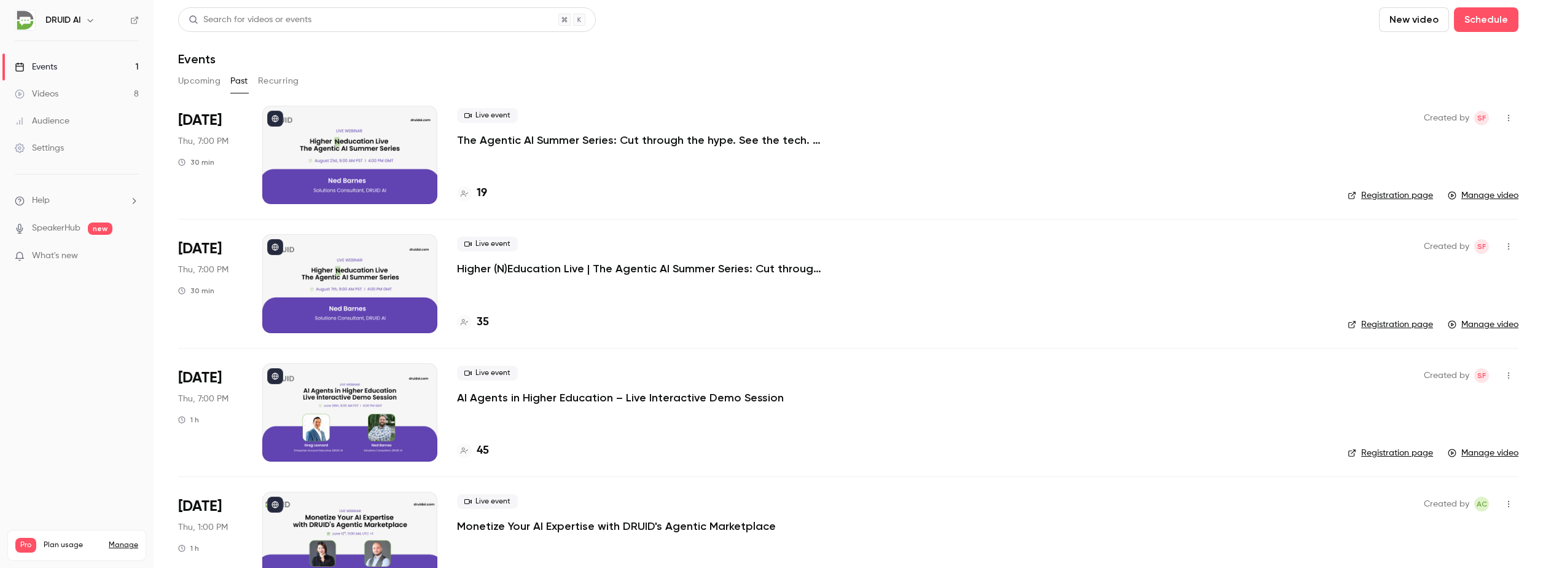
click at [324, 275] on div at bounding box center [349, 283] width 175 height 98
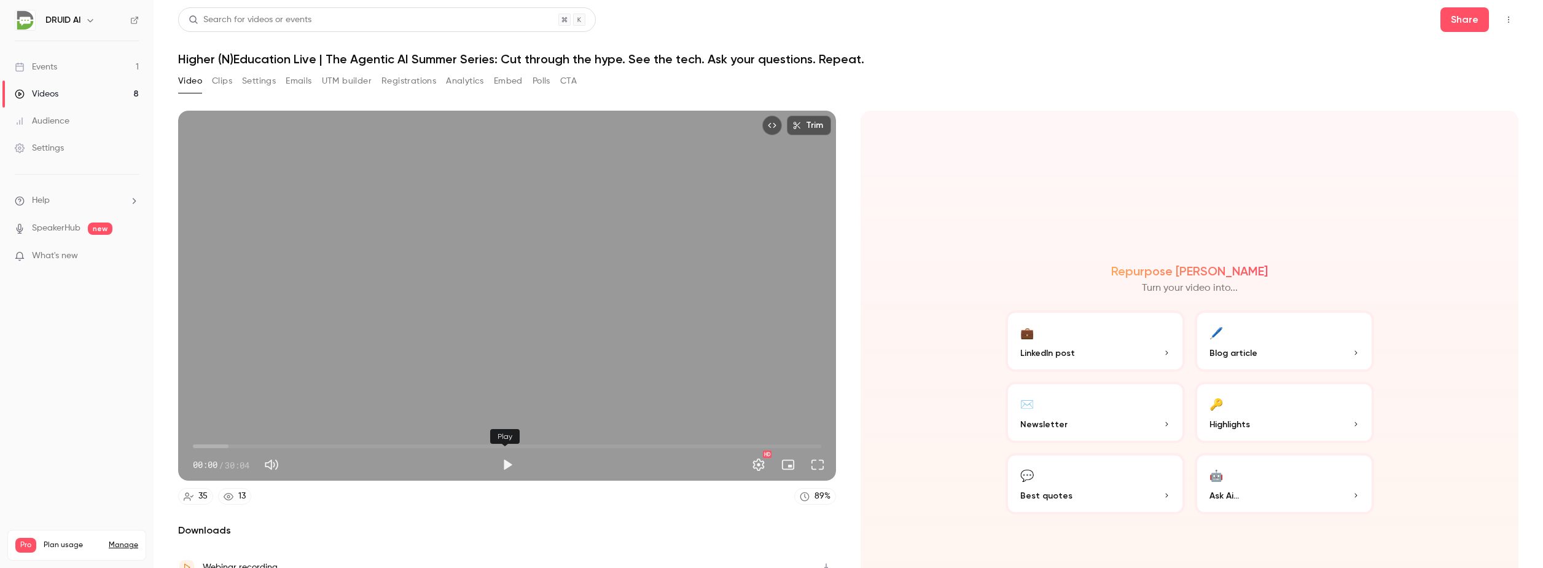
click at [502, 462] on button "Play" at bounding box center [507, 464] width 25 height 25
click at [206, 444] on span "00:39" at bounding box center [207, 446] width 4 height 4
click at [424, 308] on div "Trim 00:40 00:40 / 30:04 HD" at bounding box center [507, 296] width 658 height 370
click at [425, 311] on div "Trim 00:50 00:50 / 30:04 HD" at bounding box center [507, 296] width 658 height 370
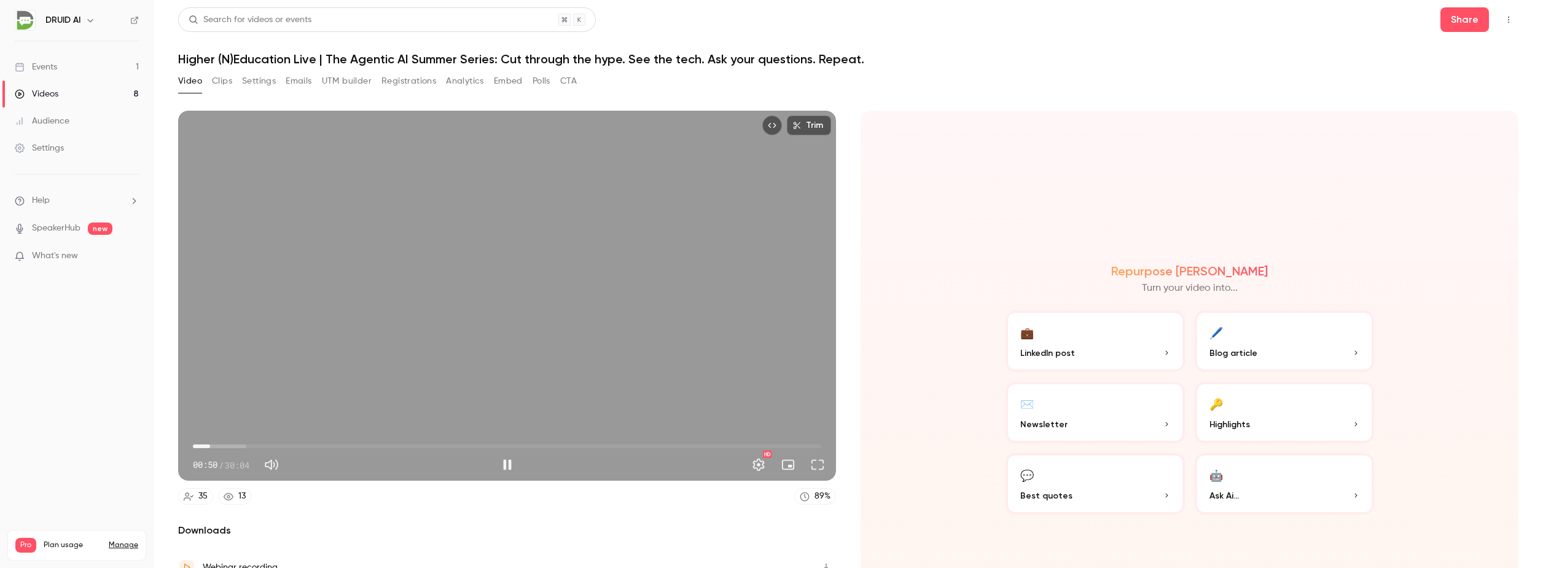
type input "****"
click at [50, 73] on link "Events 1" at bounding box center [77, 66] width 154 height 27
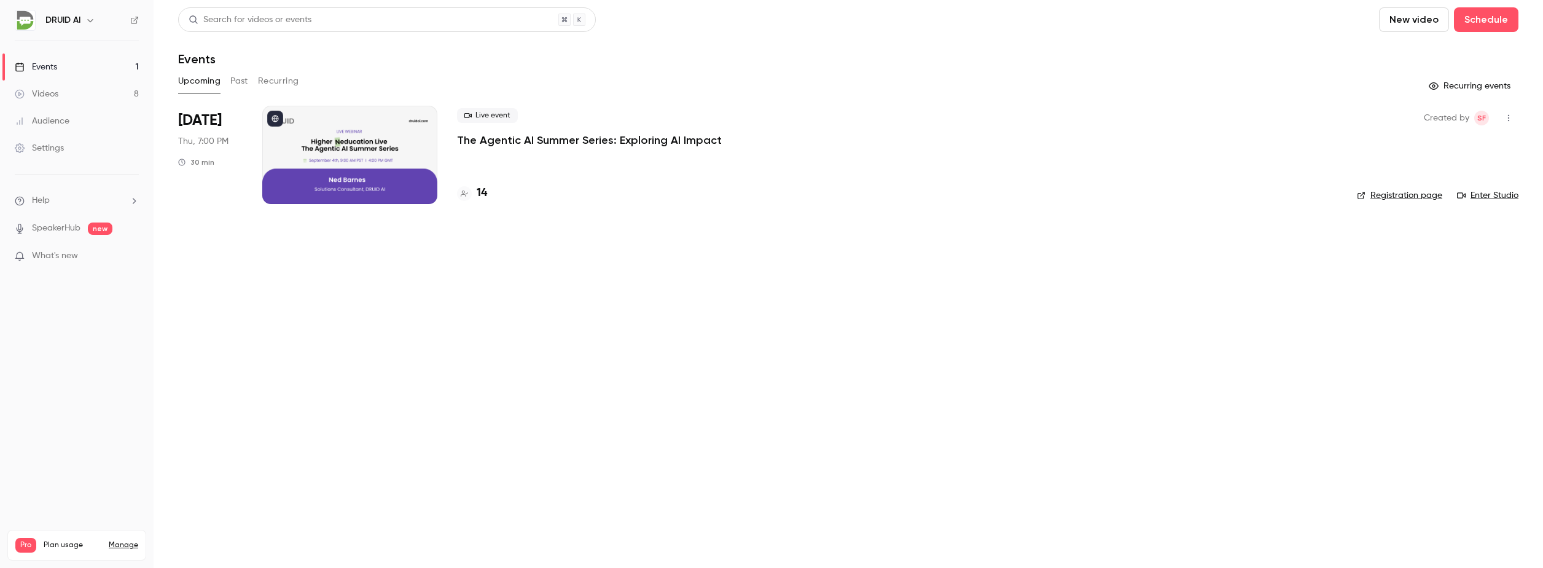
click at [241, 85] on button "Past" at bounding box center [239, 81] width 18 height 20
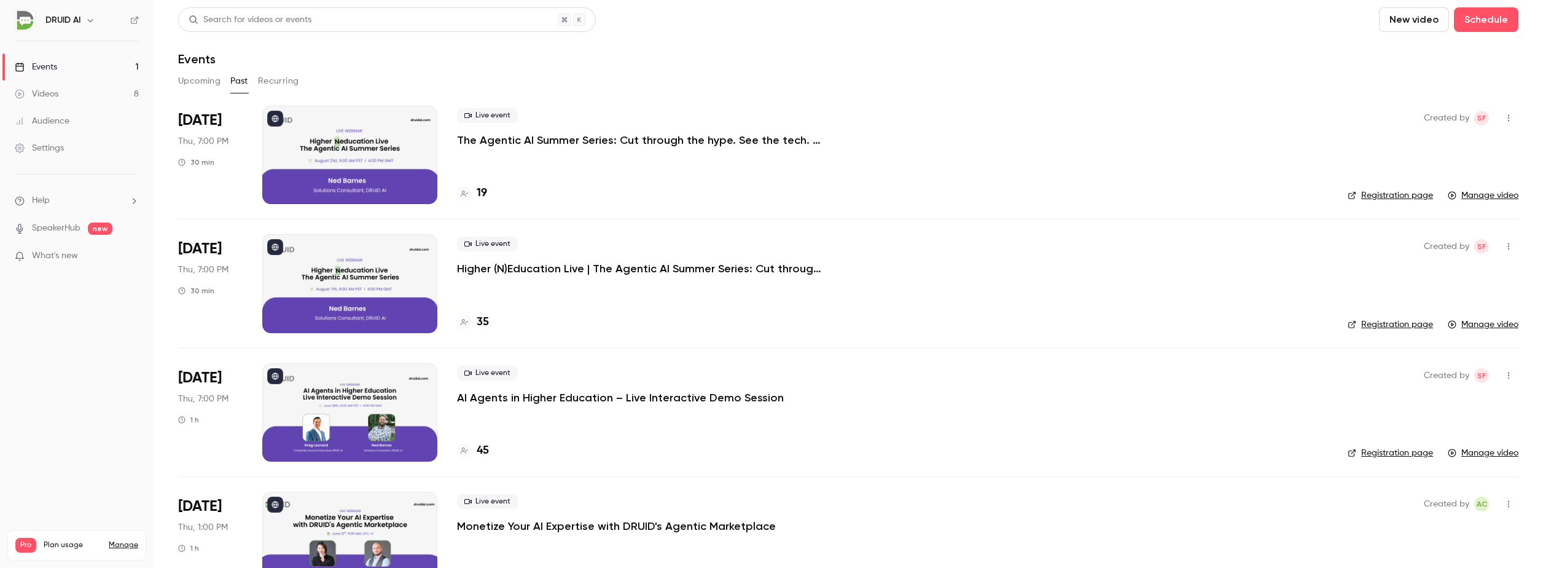
click at [323, 289] on div at bounding box center [349, 283] width 175 height 98
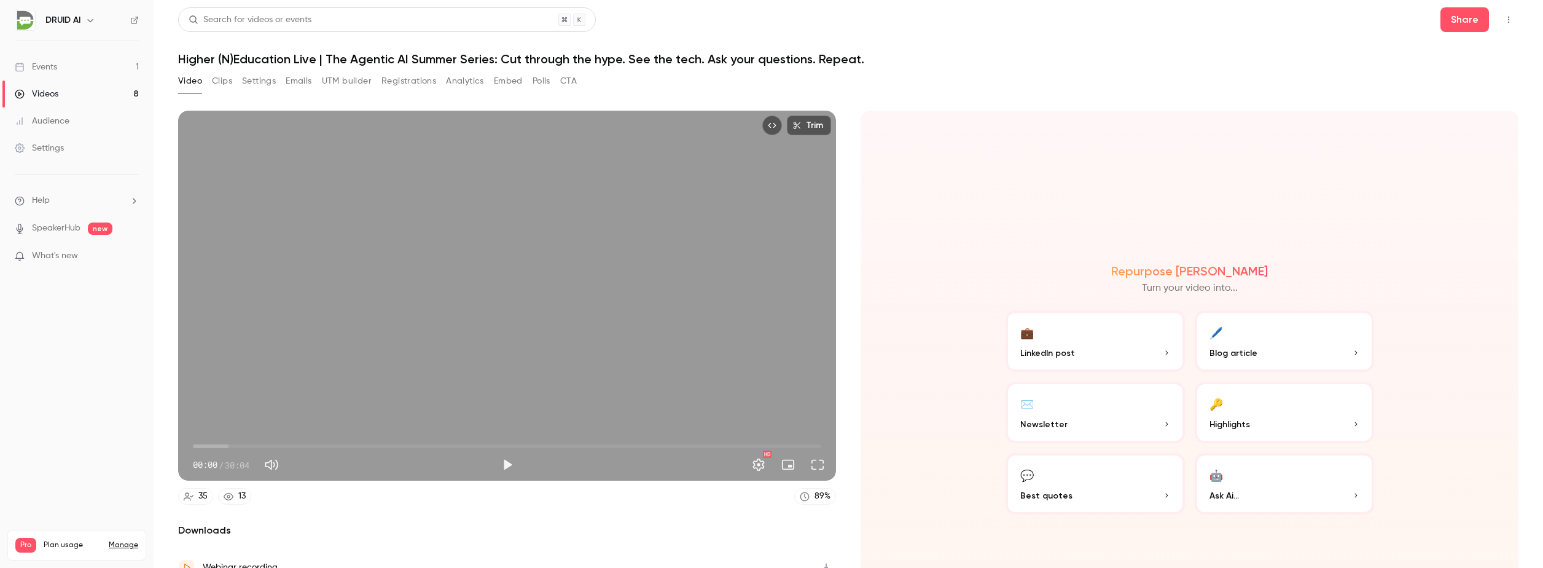
drag, startPoint x: 58, startPoint y: 64, endPoint x: 90, endPoint y: 74, distance: 34.2
click at [58, 65] on link "Events 1" at bounding box center [77, 66] width 154 height 27
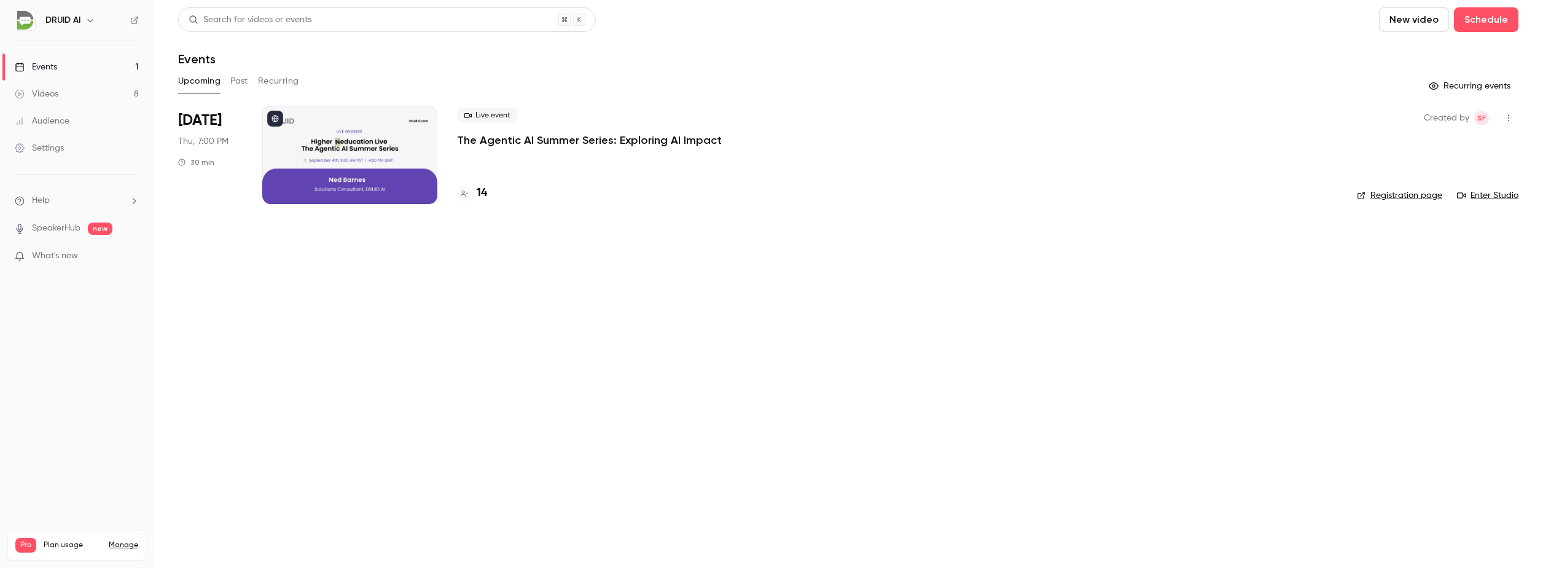
click at [244, 85] on button "Past" at bounding box center [239, 81] width 18 height 20
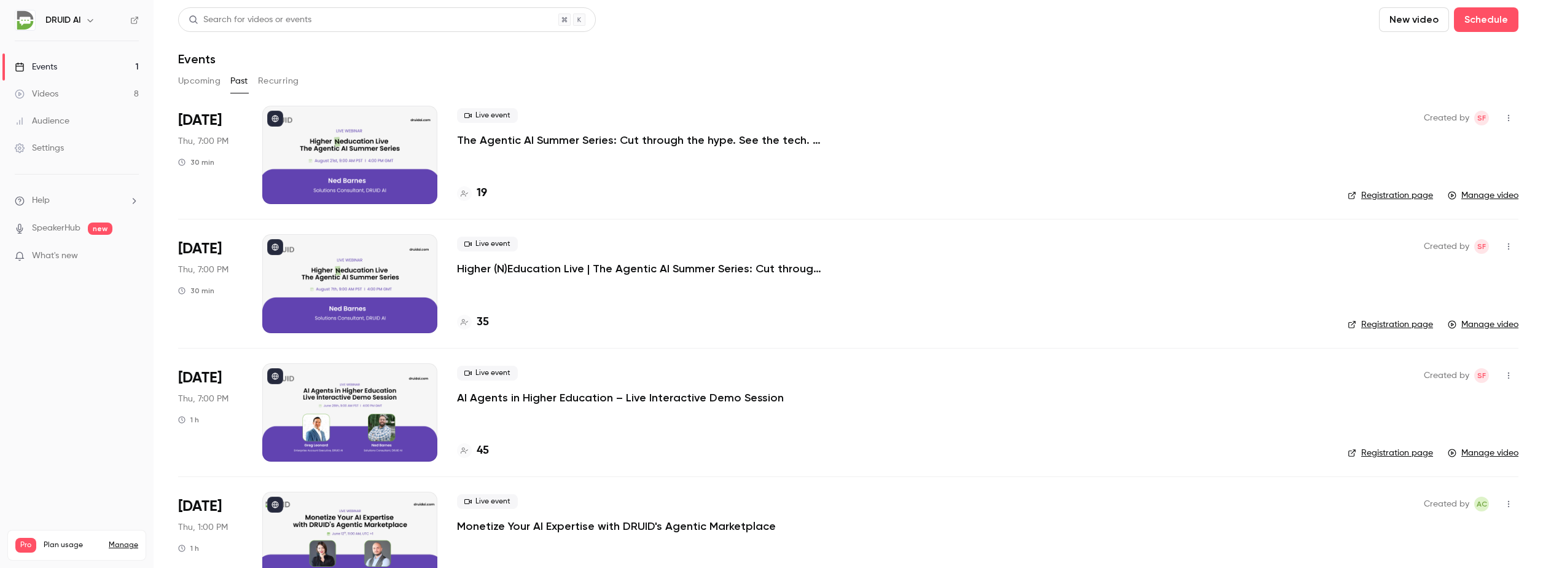
click at [353, 160] on div at bounding box center [349, 155] width 175 height 98
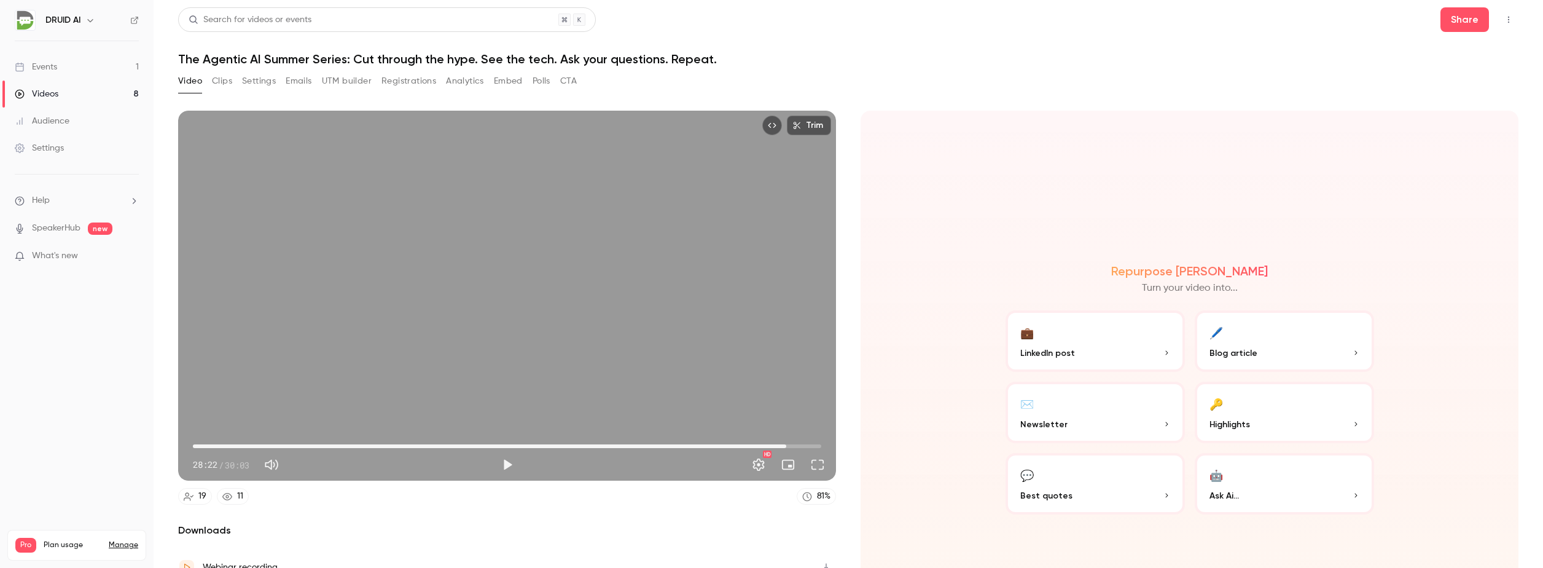
drag, startPoint x: 647, startPoint y: 439, endPoint x: 782, endPoint y: 444, distance: 134.6
click at [782, 444] on span "28:22" at bounding box center [507, 446] width 628 height 20
drag, startPoint x: 777, startPoint y: 442, endPoint x: 695, endPoint y: 442, distance: 81.7
click at [697, 444] on span "24:12" at bounding box center [699, 446] width 4 height 4
type input "******"
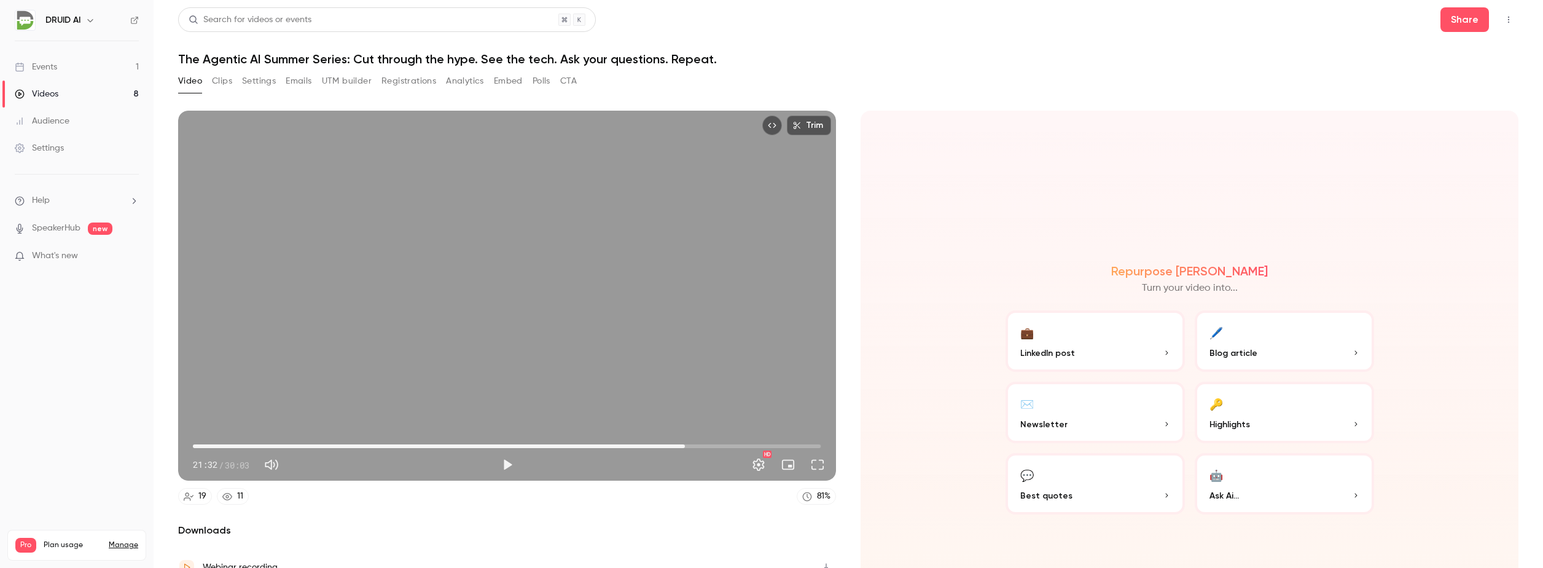
drag, startPoint x: 695, startPoint y: 442, endPoint x: 684, endPoint y: 437, distance: 12.1
click at [684, 444] on span "23:31" at bounding box center [685, 446] width 4 height 4
click at [48, 65] on div "Events" at bounding box center [36, 67] width 42 height 12
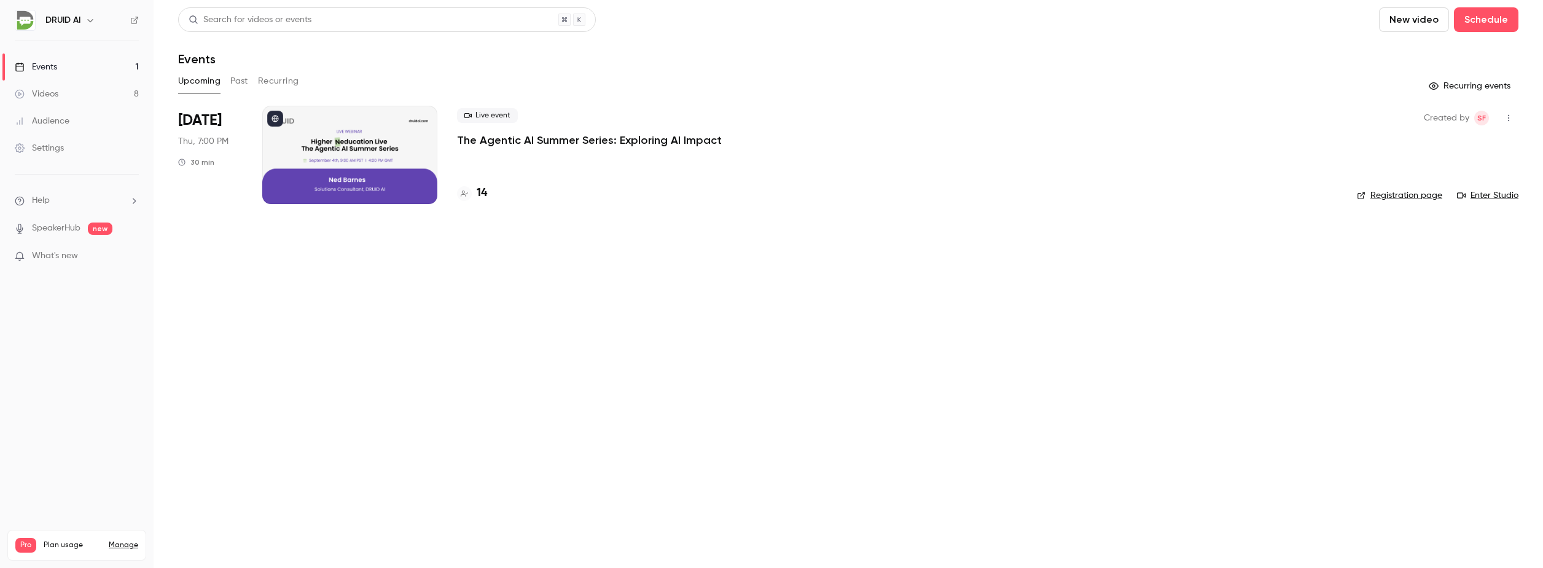
click at [236, 82] on button "Past" at bounding box center [239, 81] width 18 height 20
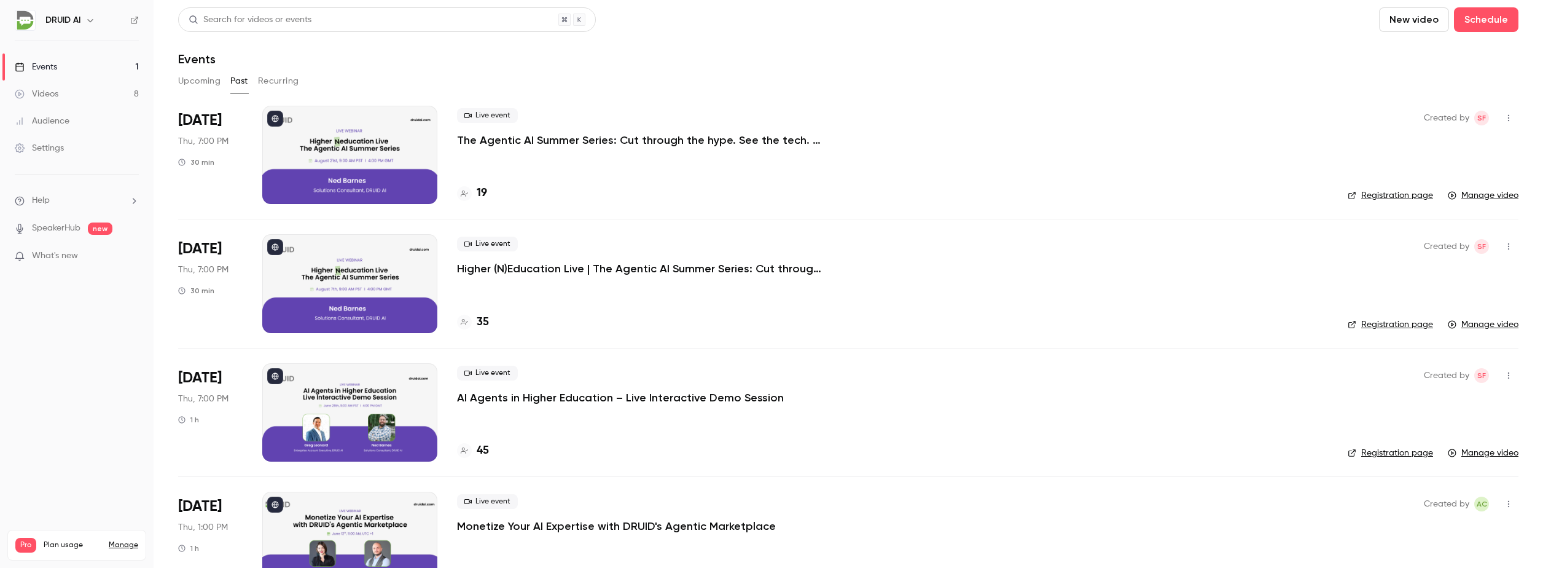
click at [357, 263] on div at bounding box center [349, 283] width 175 height 98
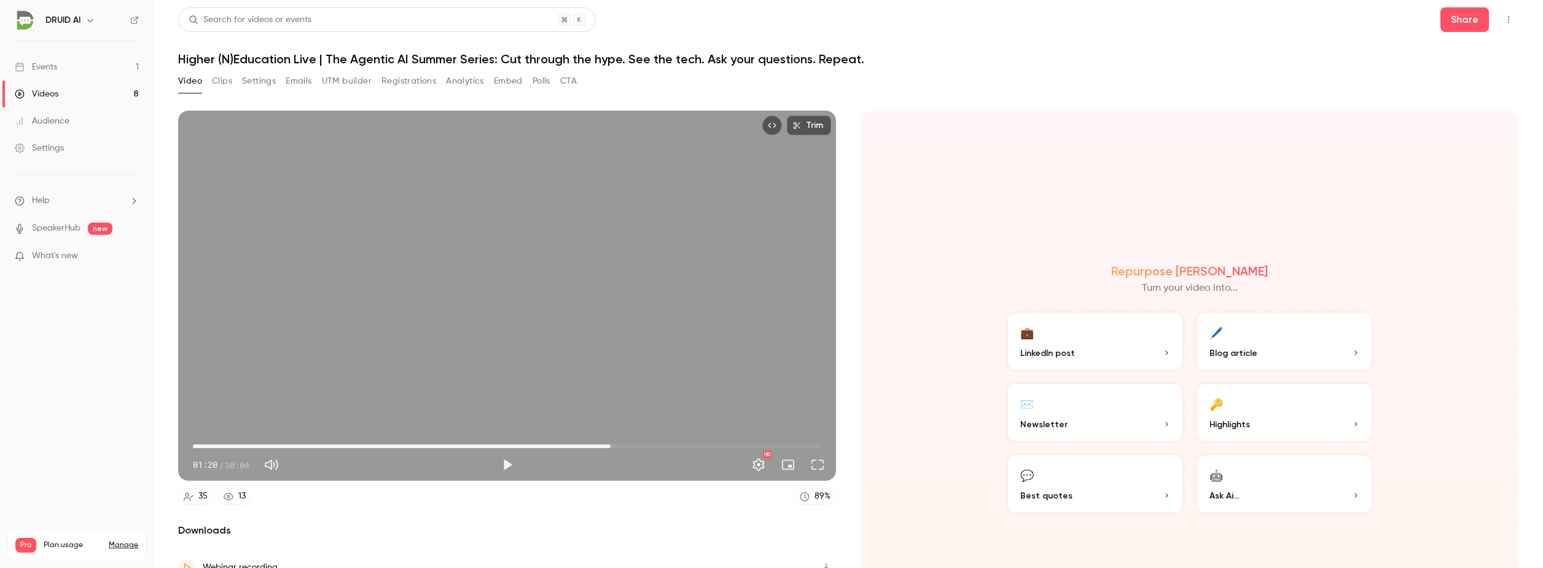
drag, startPoint x: 196, startPoint y: 442, endPoint x: 641, endPoint y: 442, distance: 445.4
click at [612, 444] on span "19:59" at bounding box center [611, 446] width 4 height 4
drag, startPoint x: 641, startPoint y: 442, endPoint x: 725, endPoint y: 440, distance: 83.6
click at [727, 444] on span "25:38" at bounding box center [729, 446] width 4 height 4
drag, startPoint x: 724, startPoint y: 444, endPoint x: 714, endPoint y: 444, distance: 9.2
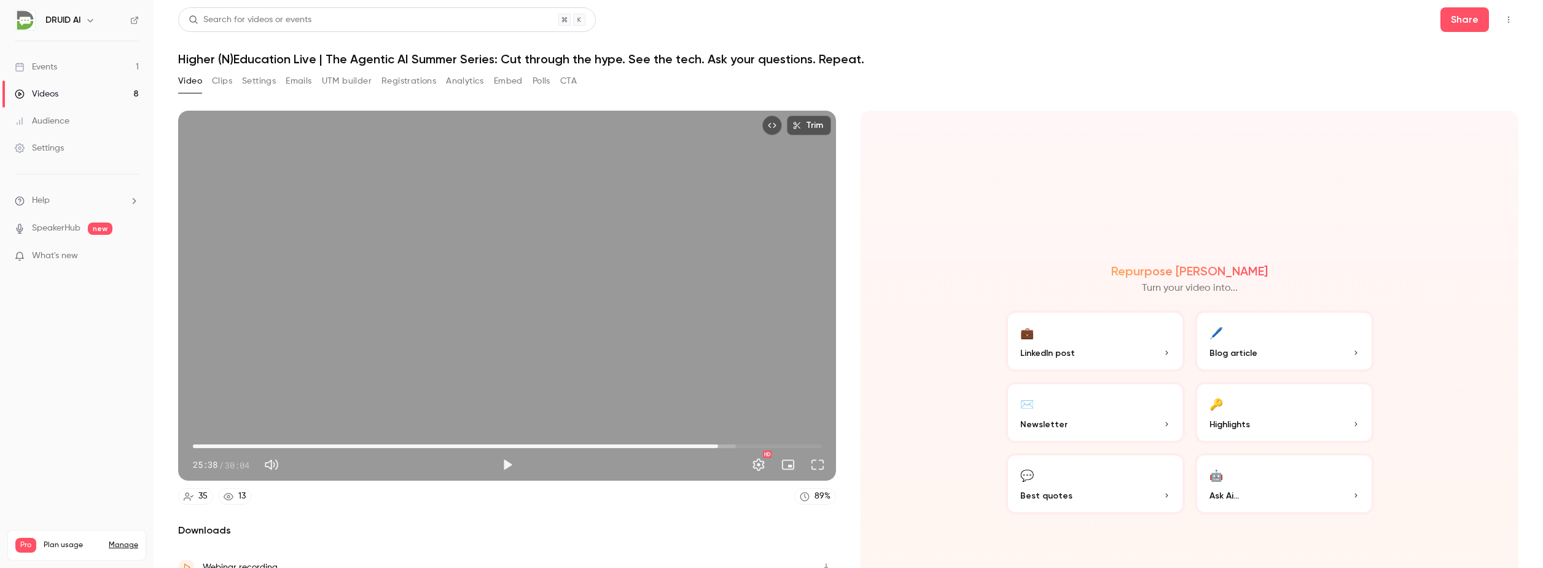
click at [716, 444] on span "25:08" at bounding box center [718, 446] width 4 height 4
click at [717, 444] on span "25:10" at bounding box center [719, 446] width 4 height 4
click at [505, 462] on button "Play" at bounding box center [507, 464] width 25 height 25
click at [505, 463] on button "Pause" at bounding box center [507, 464] width 25 height 25
type input "******"
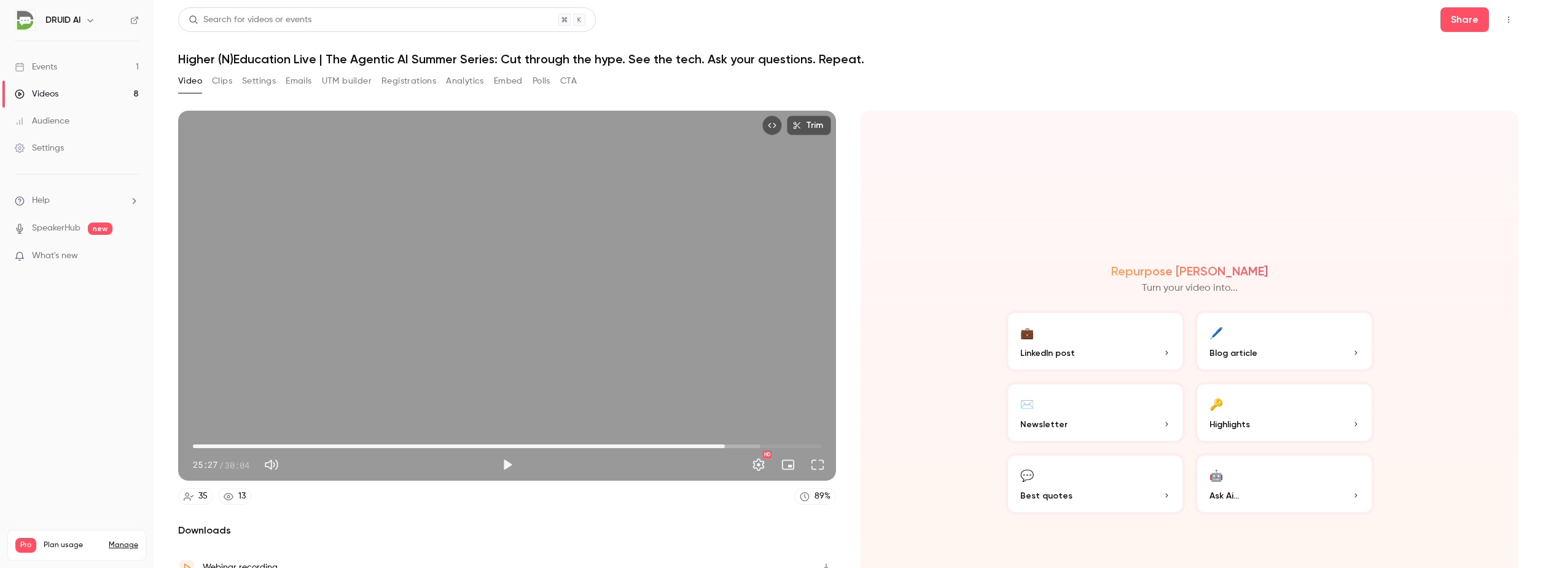
click at [50, 66] on div "Events" at bounding box center [36, 67] width 42 height 12
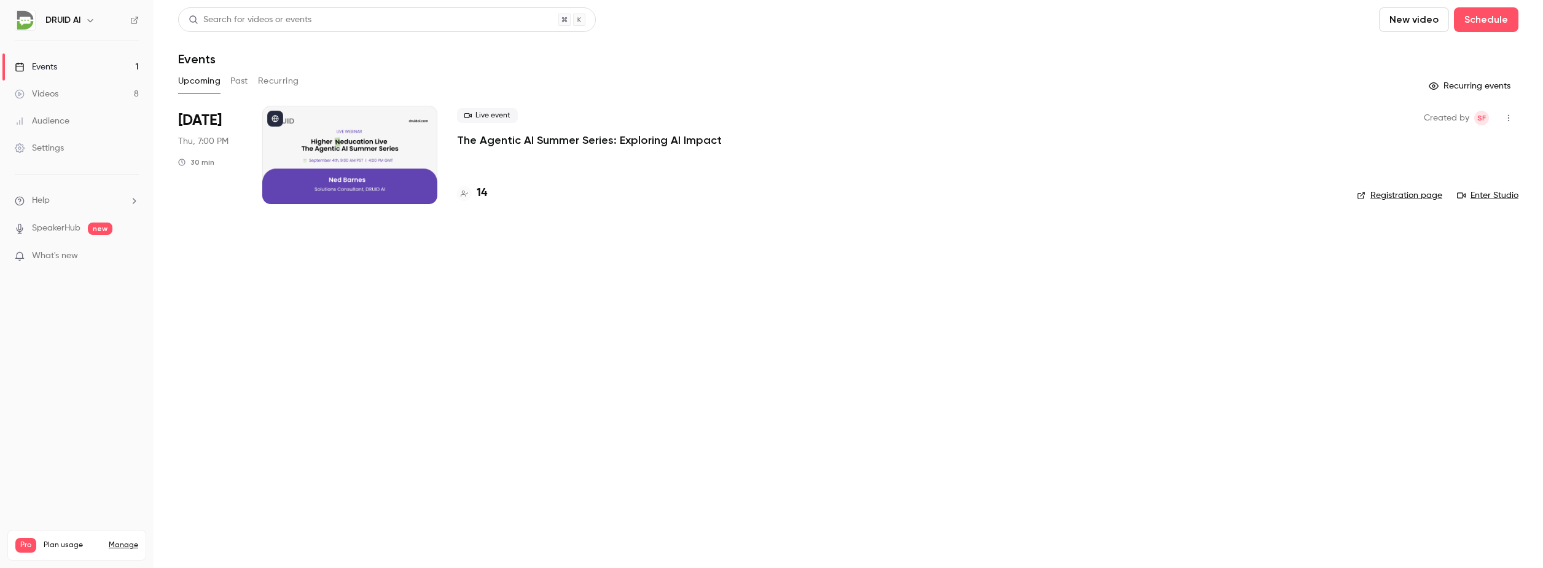
click at [237, 76] on button "Past" at bounding box center [239, 81] width 18 height 20
